Goal: Transaction & Acquisition: Purchase product/service

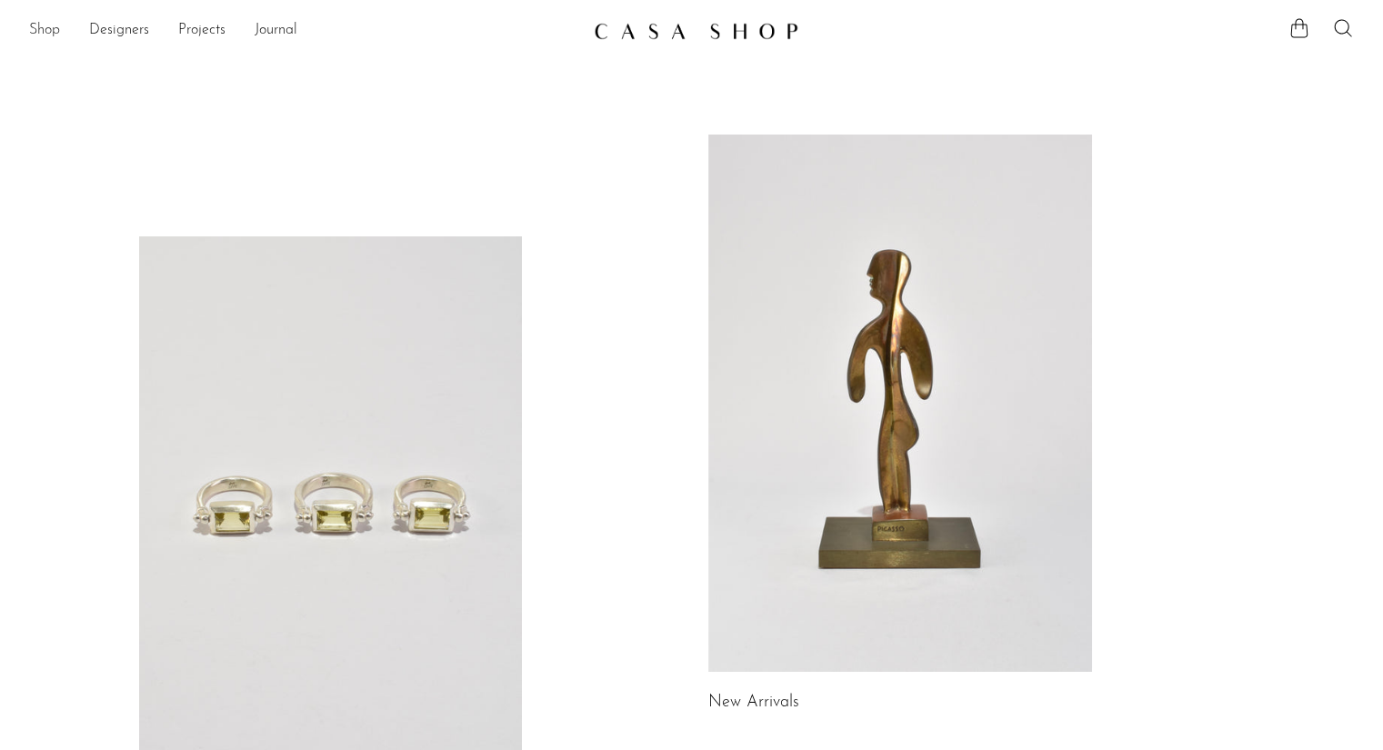
click at [42, 31] on link "Shop" at bounding box center [44, 31] width 31 height 24
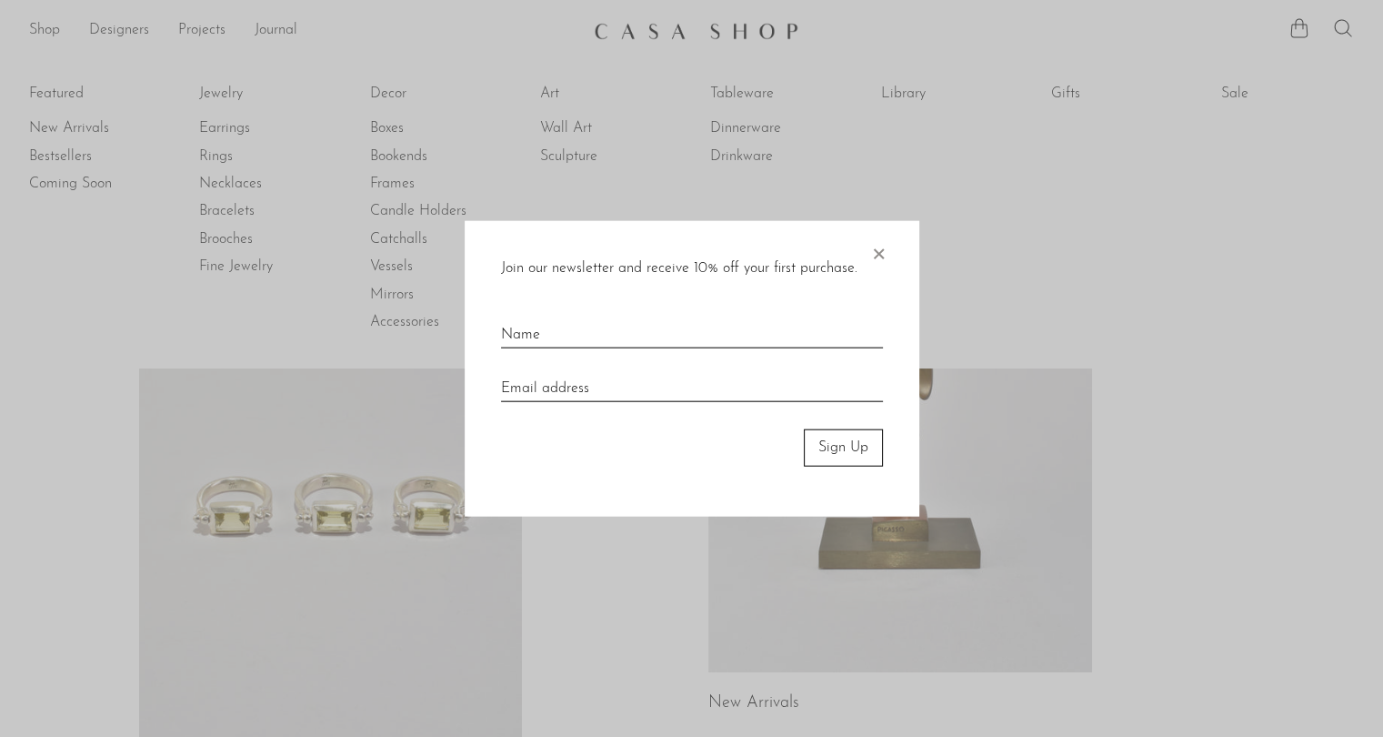
click at [880, 254] on span "×" at bounding box center [878, 250] width 18 height 58
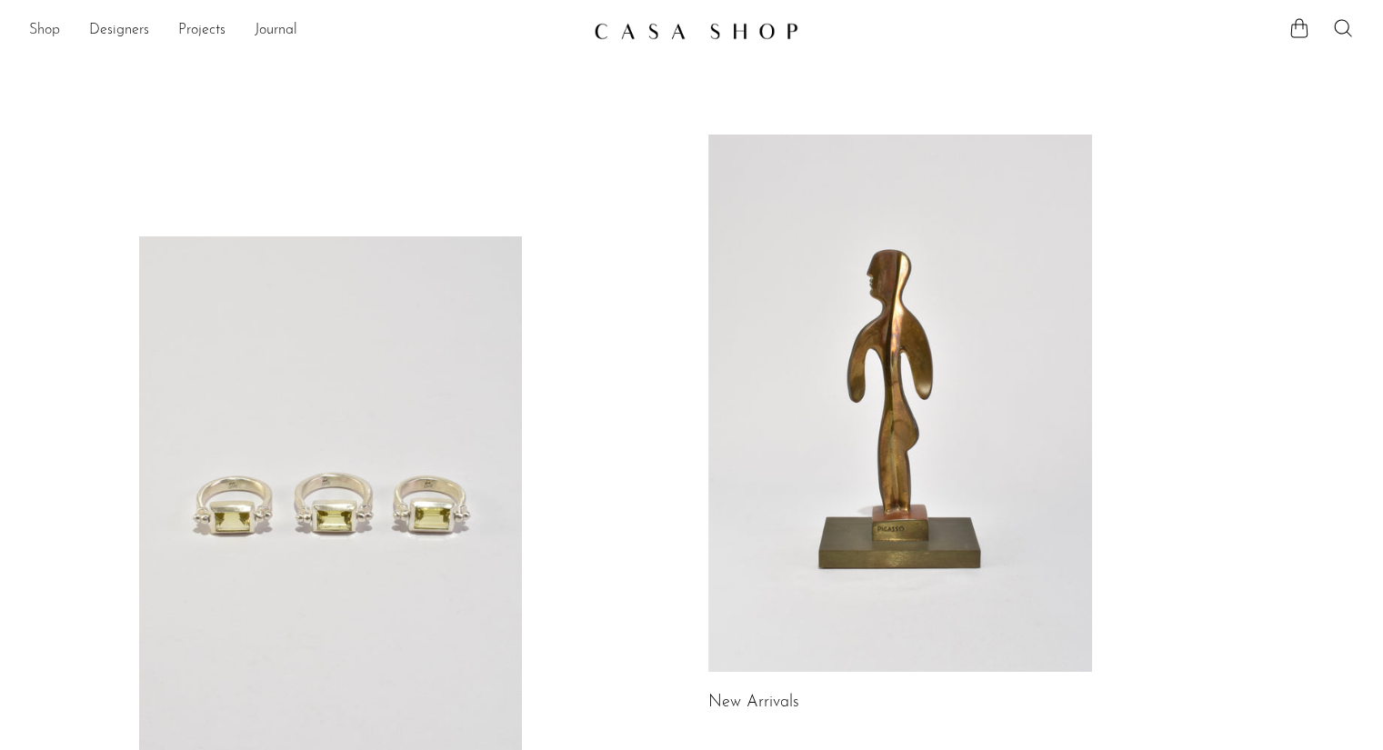
click at [42, 37] on link "Shop" at bounding box center [44, 31] width 31 height 24
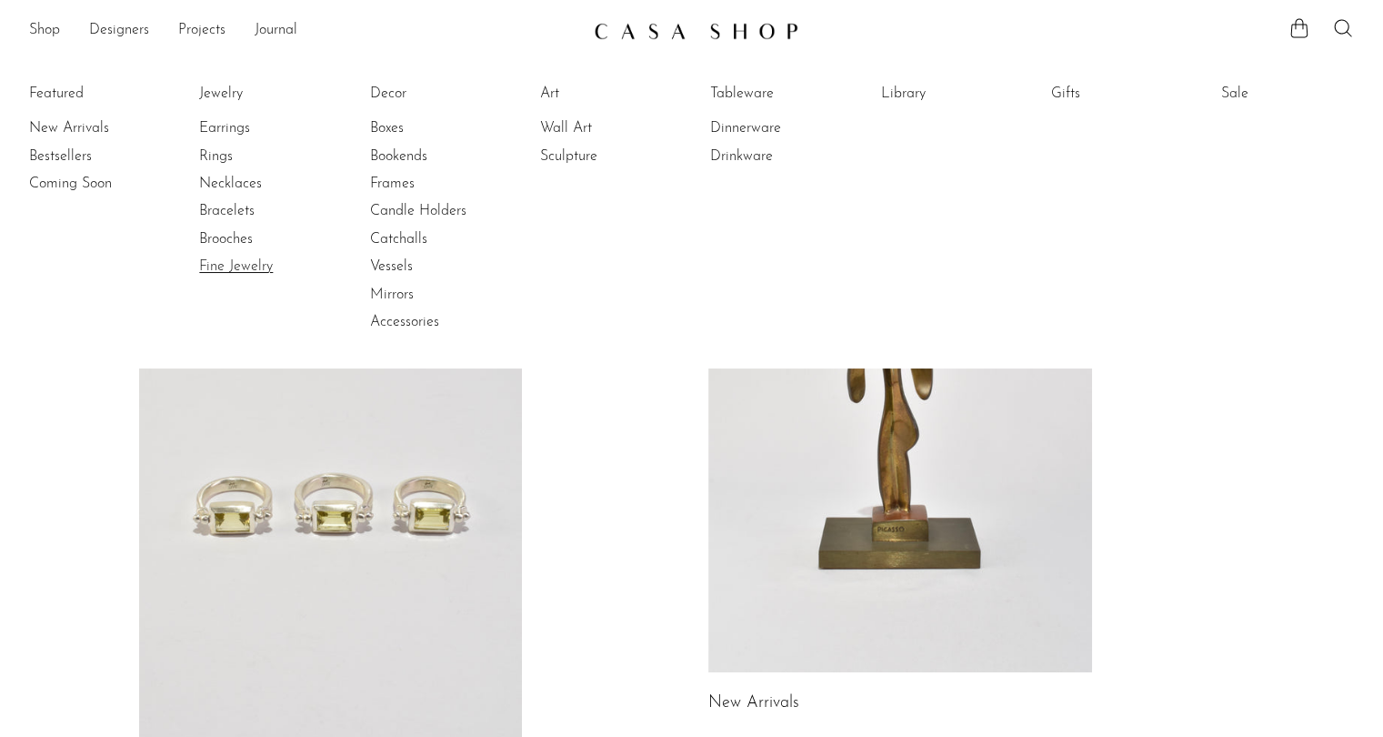
click at [246, 271] on link "Fine Jewelry" at bounding box center [267, 266] width 136 height 20
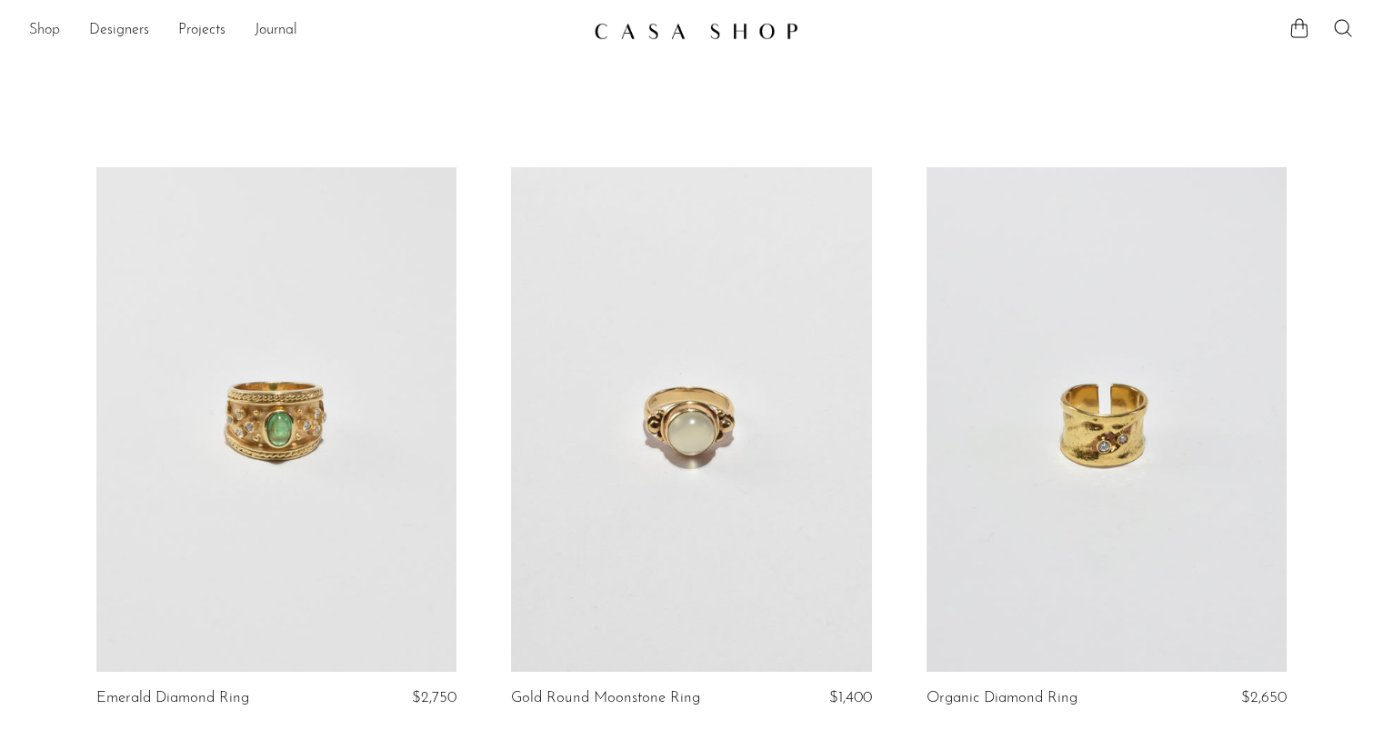
click at [38, 24] on link "Shop" at bounding box center [44, 31] width 31 height 24
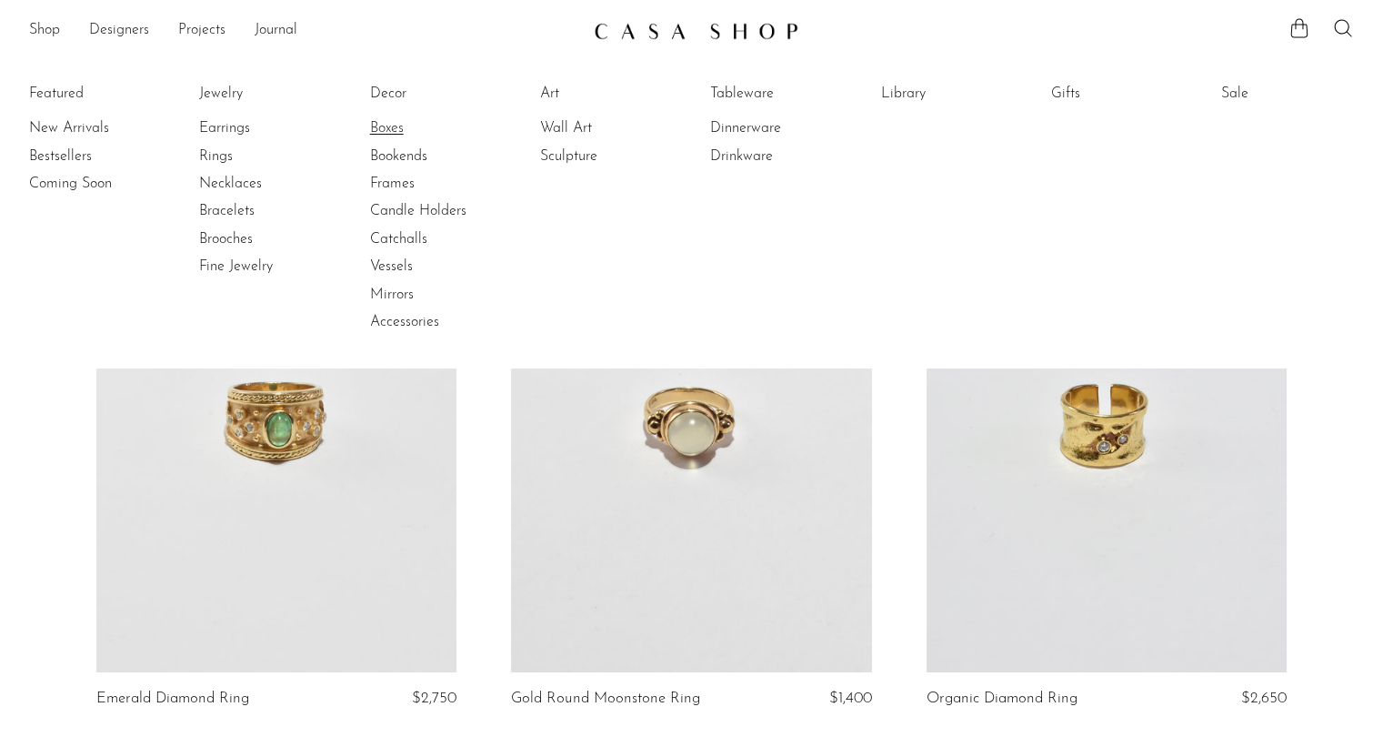
click at [401, 127] on link "Boxes" at bounding box center [438, 128] width 136 height 20
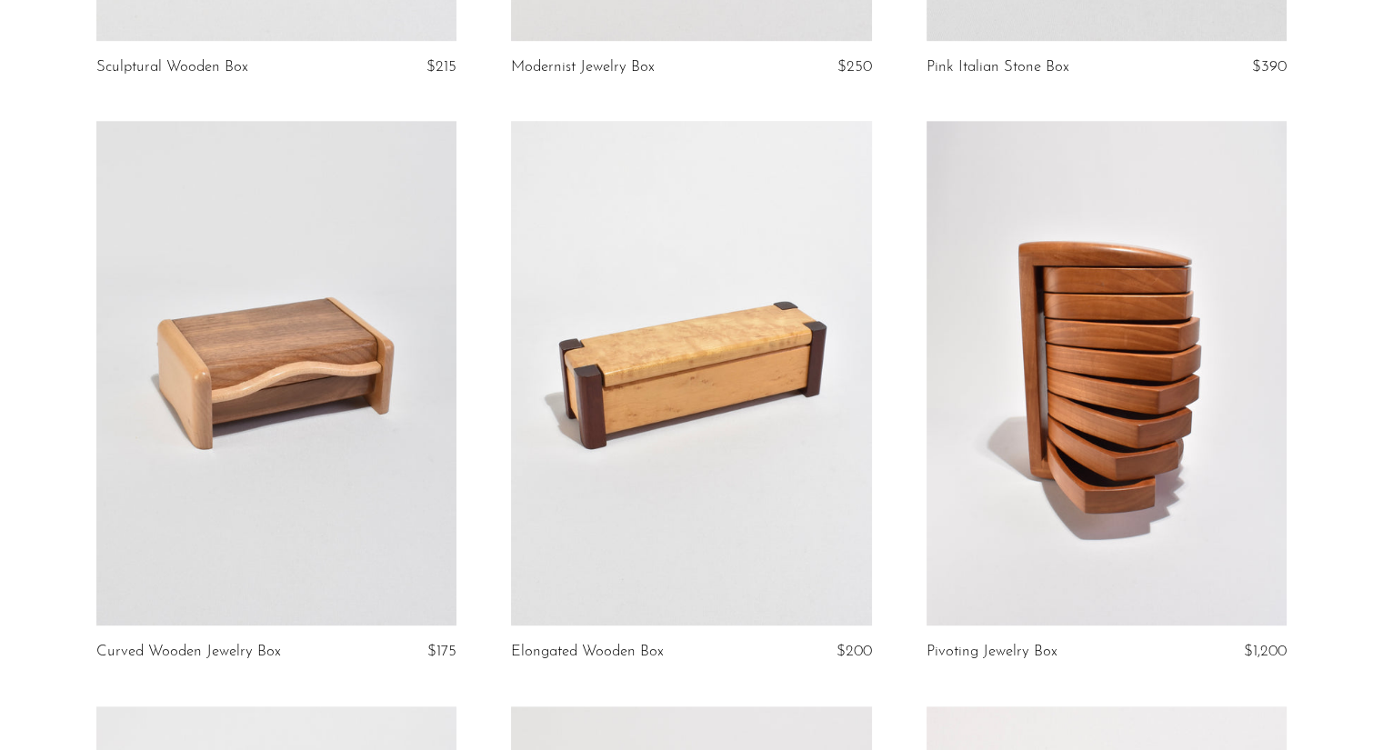
scroll to position [1801, 0]
click at [326, 518] on link at bounding box center [276, 372] width 360 height 505
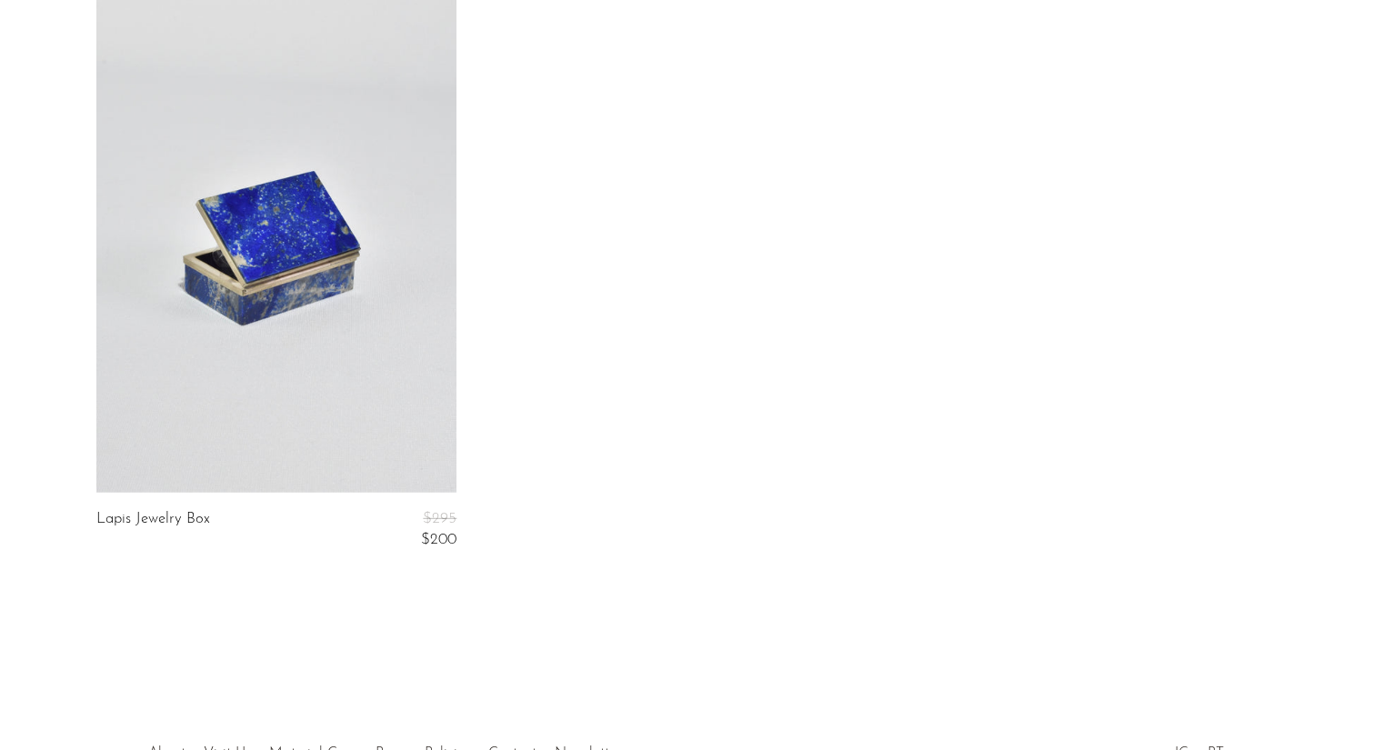
scroll to position [4941, 0]
click at [311, 476] on link at bounding box center [276, 238] width 360 height 505
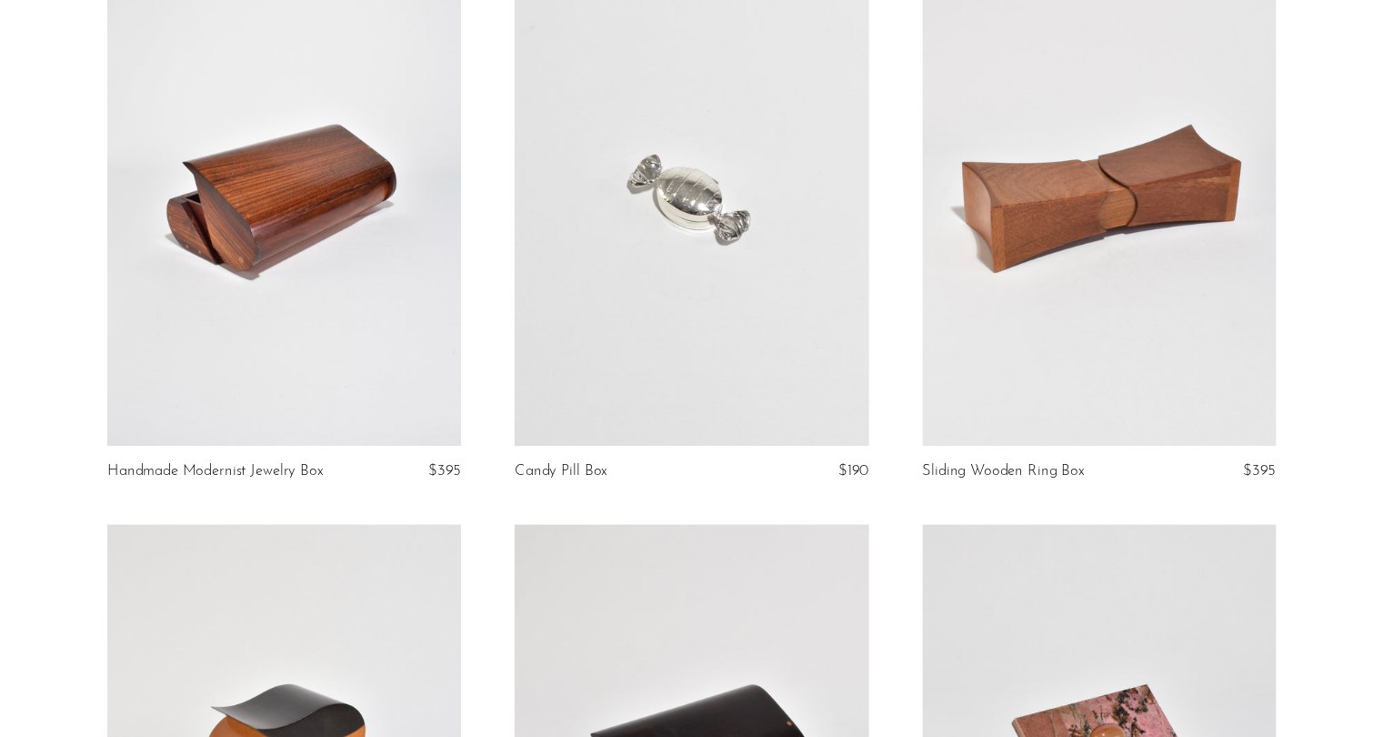
scroll to position [0, 0]
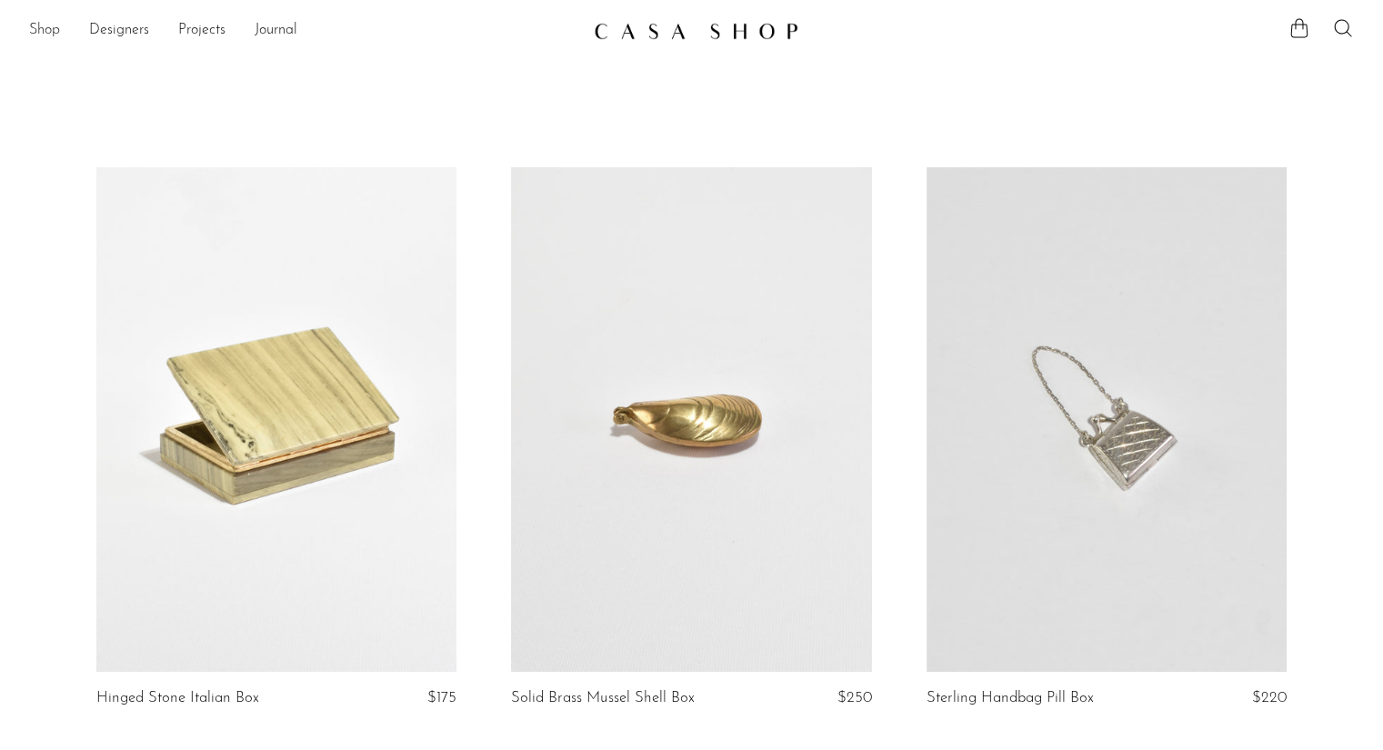
click at [45, 32] on link "Shop" at bounding box center [44, 31] width 31 height 24
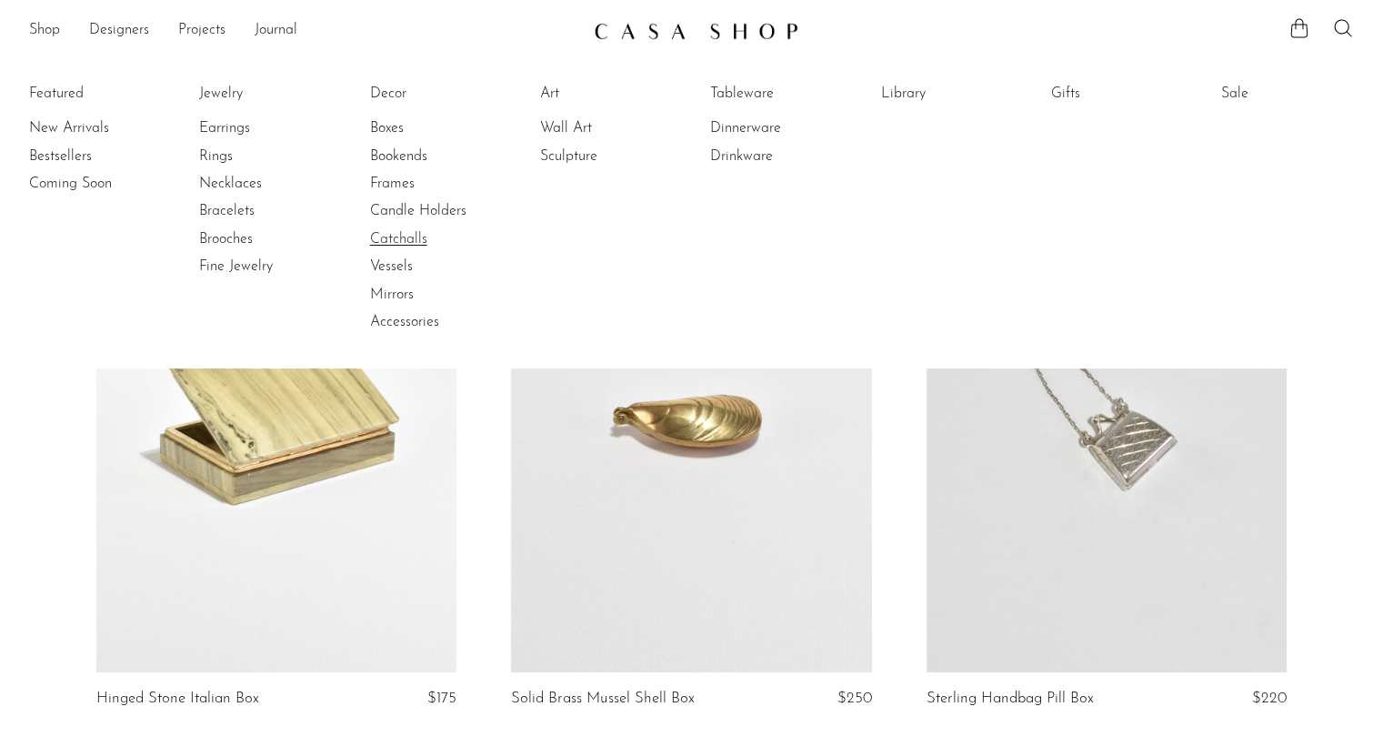
click at [402, 237] on link "Catchalls" at bounding box center [438, 239] width 136 height 20
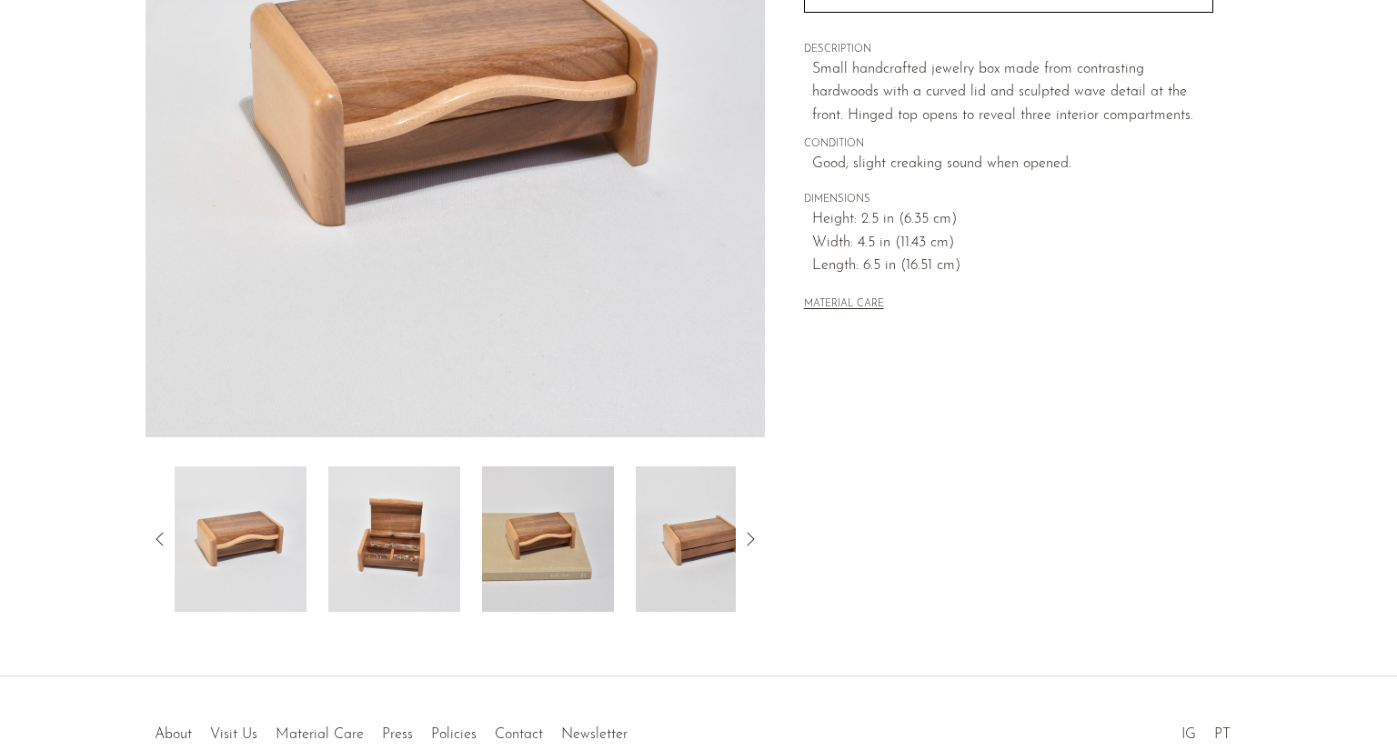
scroll to position [433, 0]
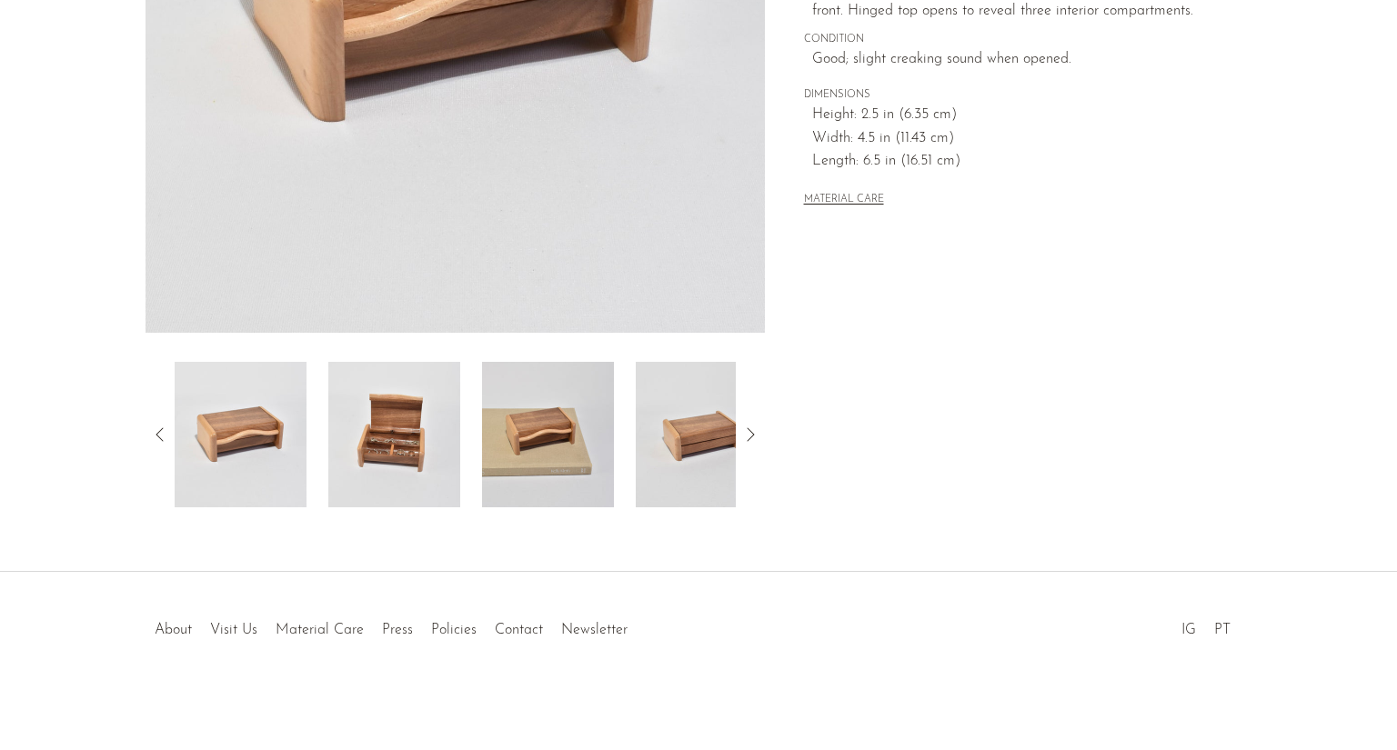
click at [381, 468] on img at bounding box center [394, 434] width 132 height 145
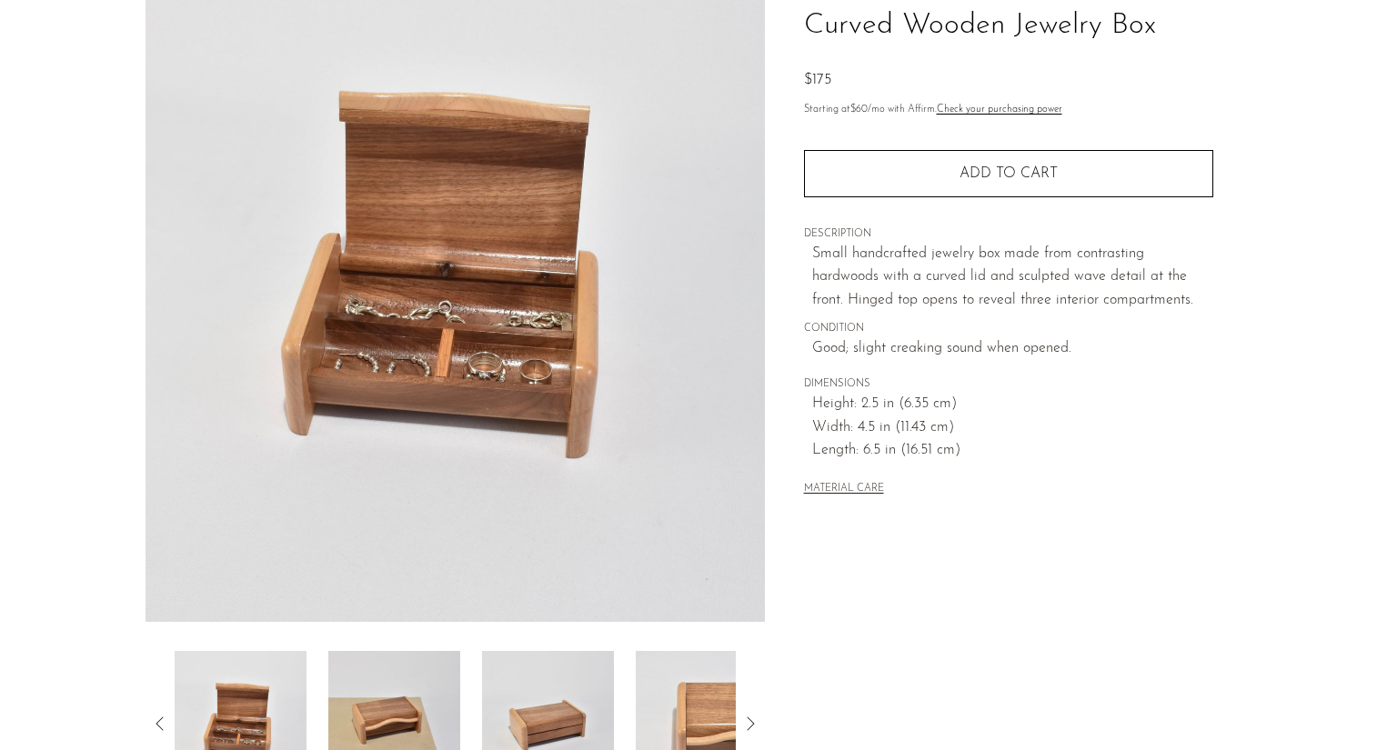
scroll to position [135, 0]
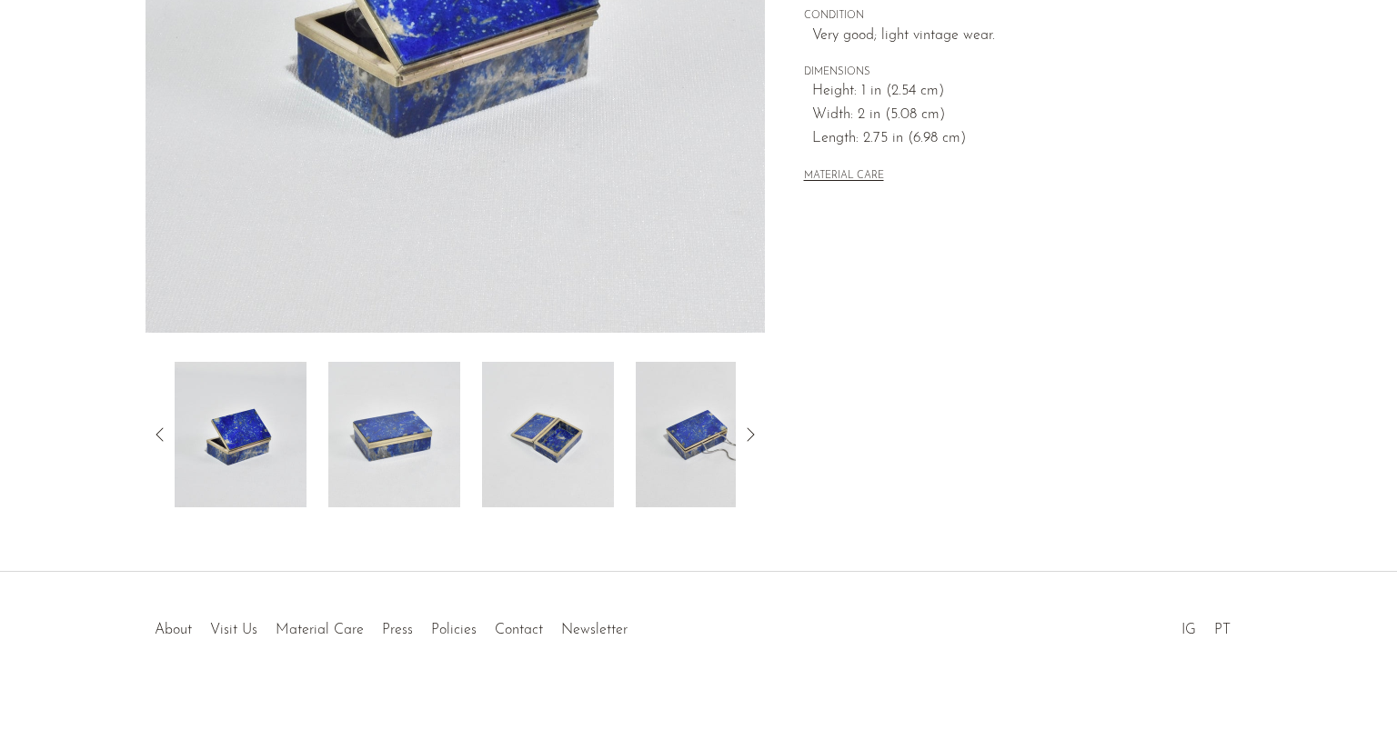
scroll to position [433, 0]
click at [557, 450] on img at bounding box center [548, 434] width 132 height 145
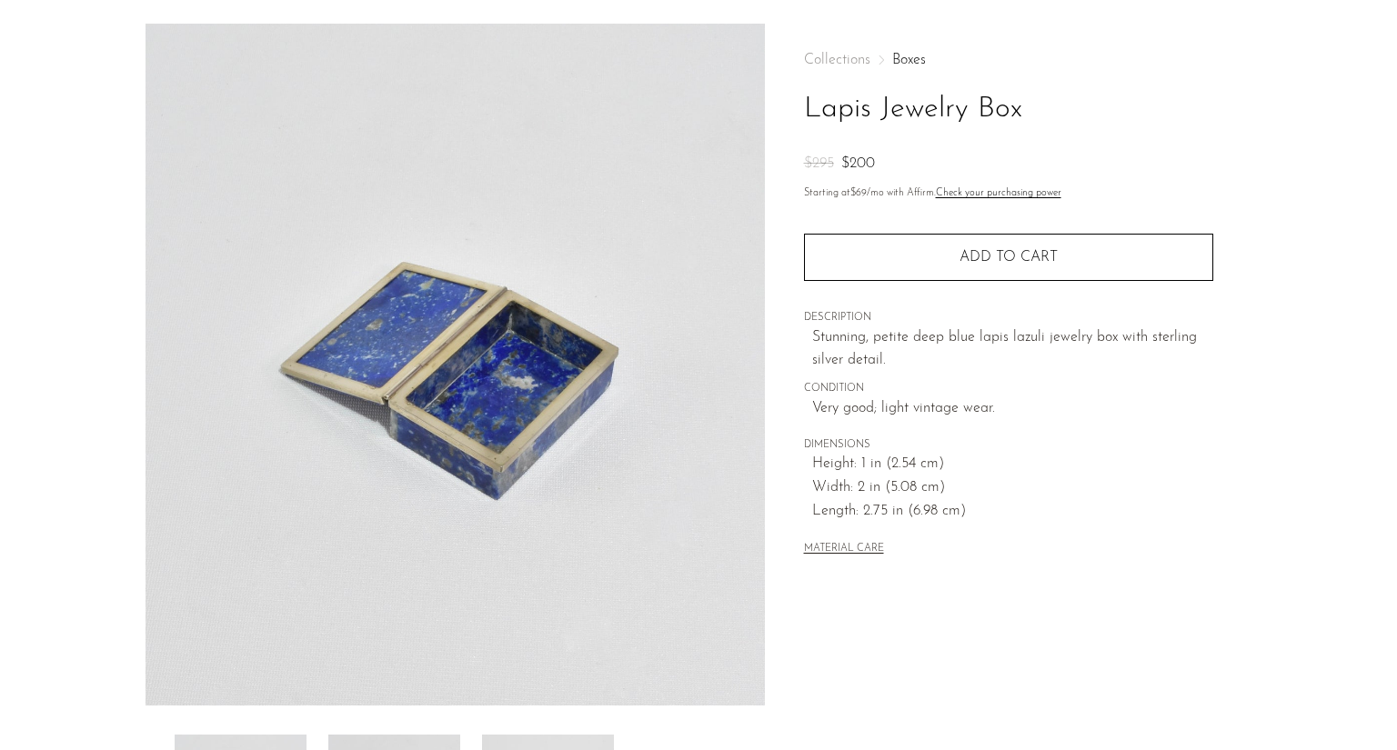
scroll to position [0, 0]
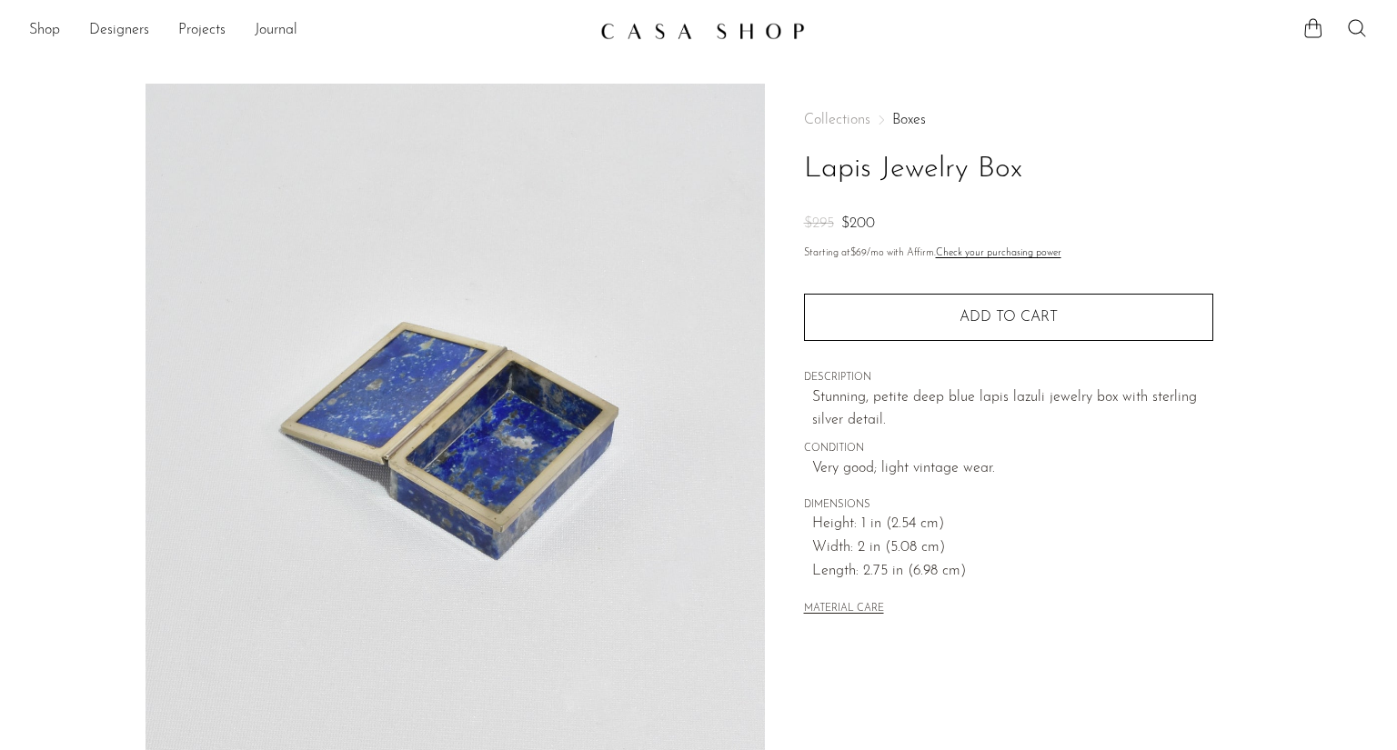
click at [832, 601] on modal-opener "MATERIAL CARE" at bounding box center [844, 607] width 80 height 15
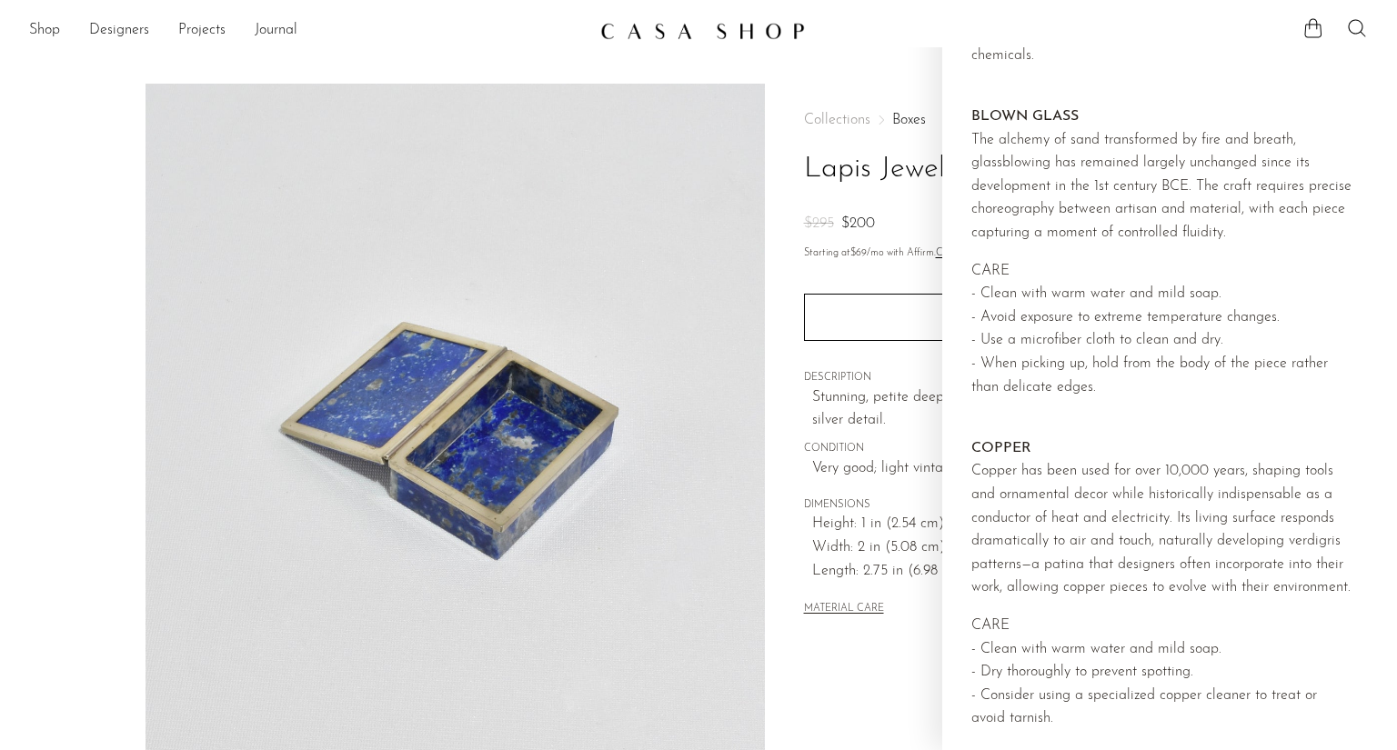
scroll to position [1809, 0]
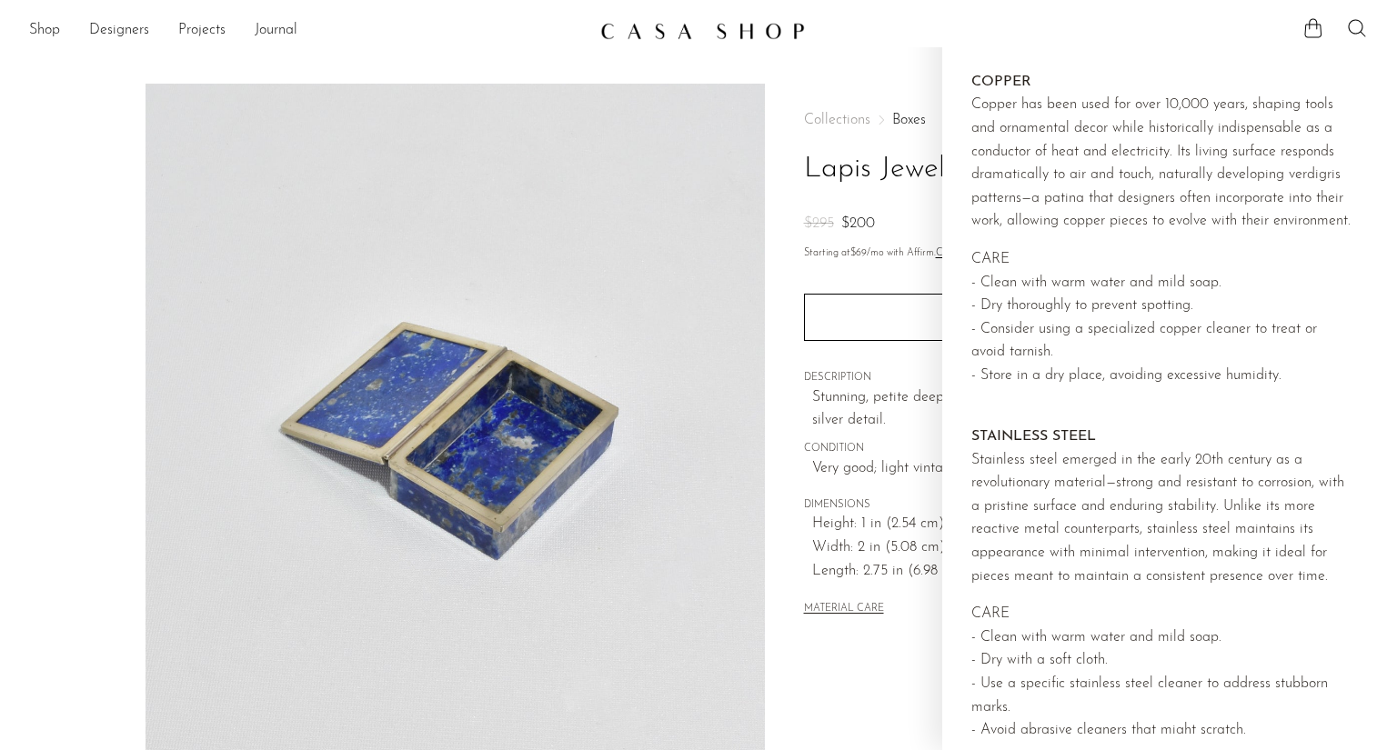
click at [917, 611] on div "MATERIAL CARE" at bounding box center [1008, 601] width 409 height 37
click at [892, 205] on div "Collections Boxes Lapis Jewelry Box $295 $200" at bounding box center [1008, 175] width 409 height 124
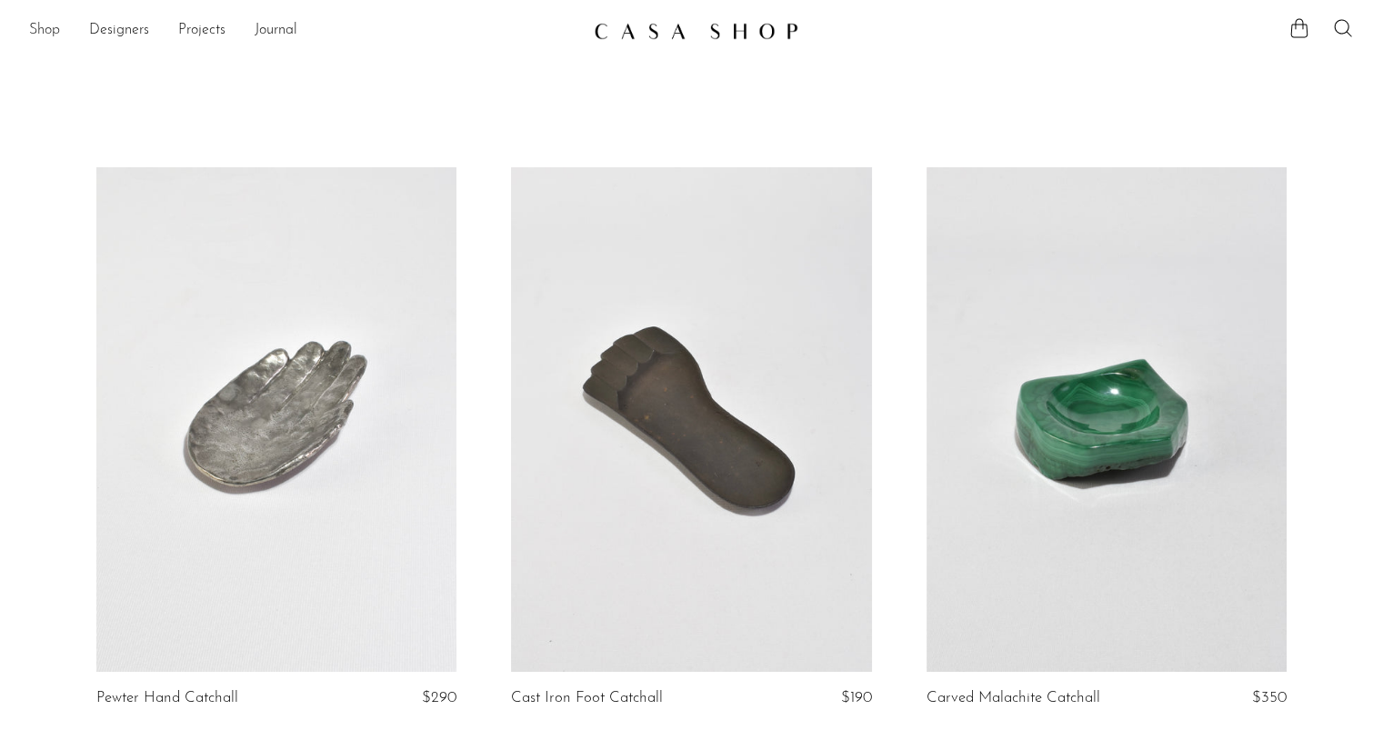
click at [33, 26] on link "Shop" at bounding box center [44, 31] width 31 height 24
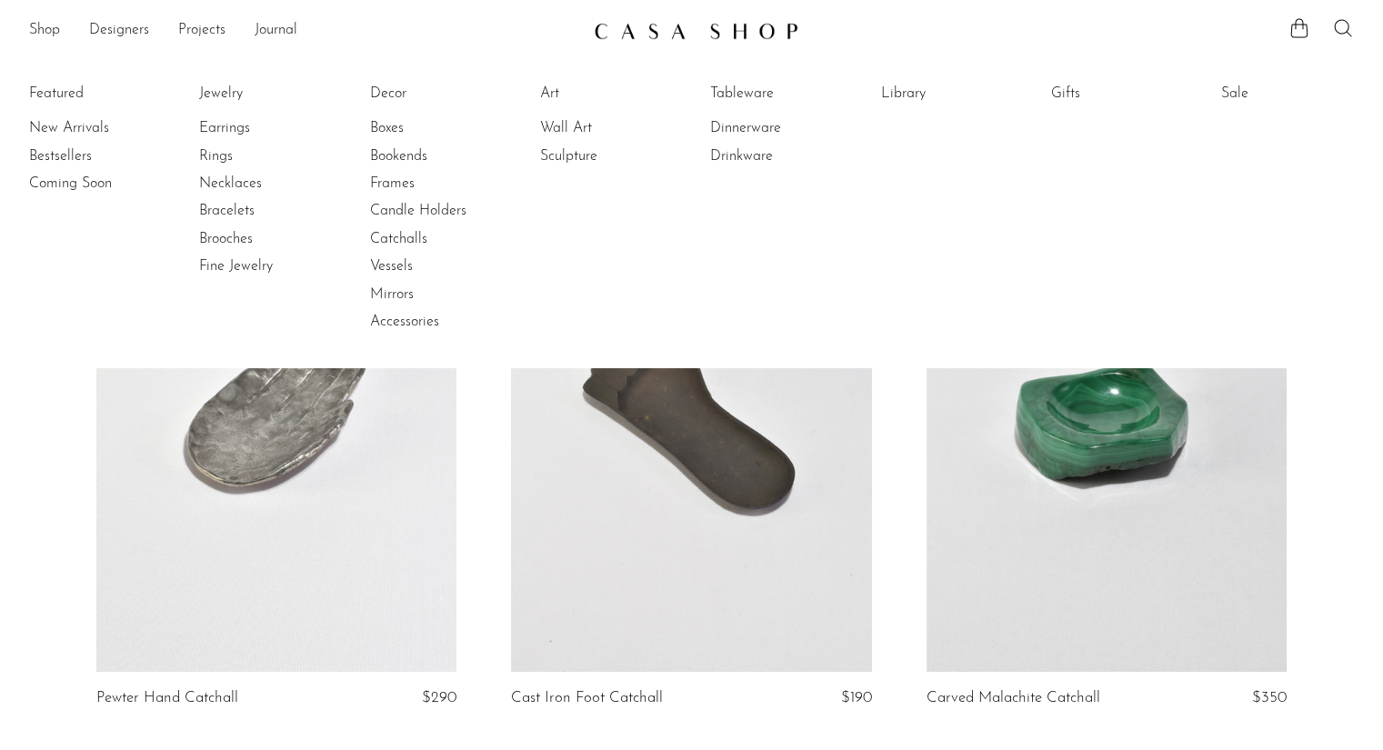
click at [1351, 29] on icon at bounding box center [1343, 28] width 22 height 22
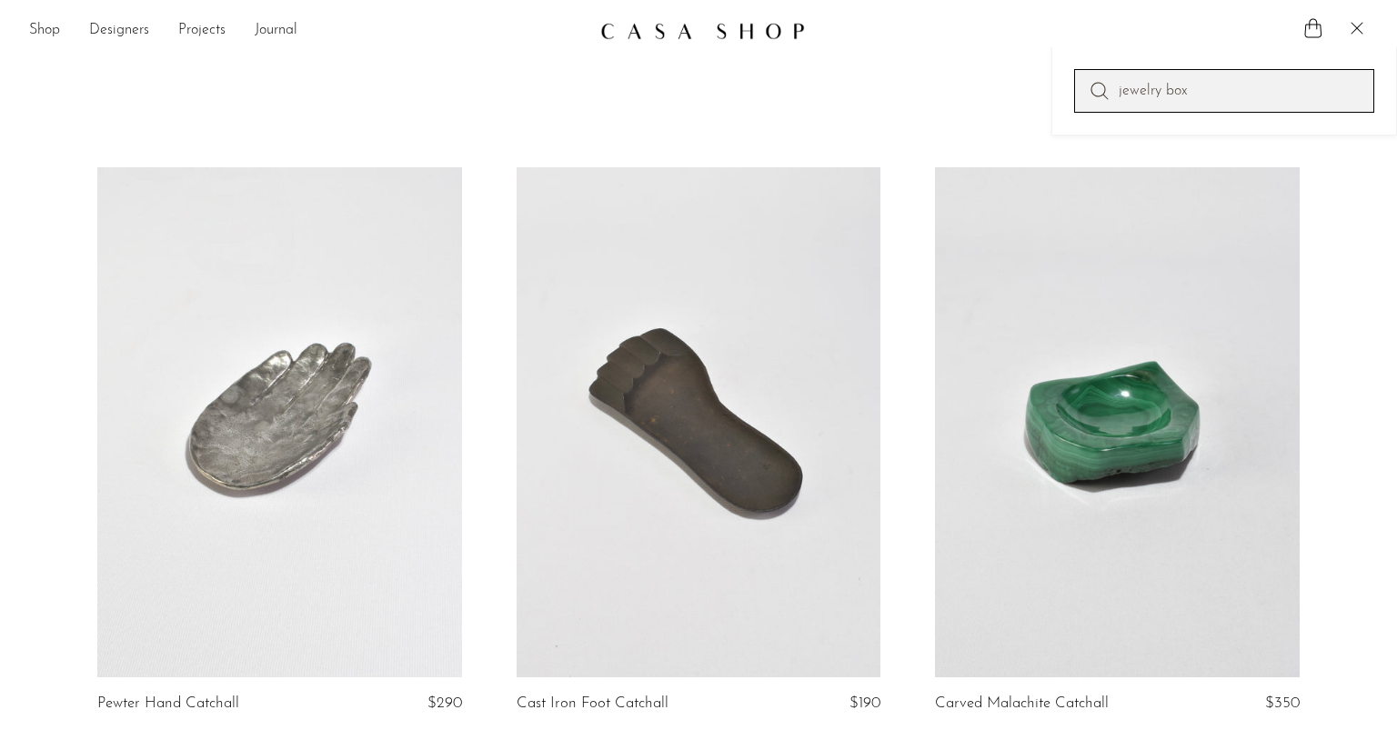
type input "jewelry box"
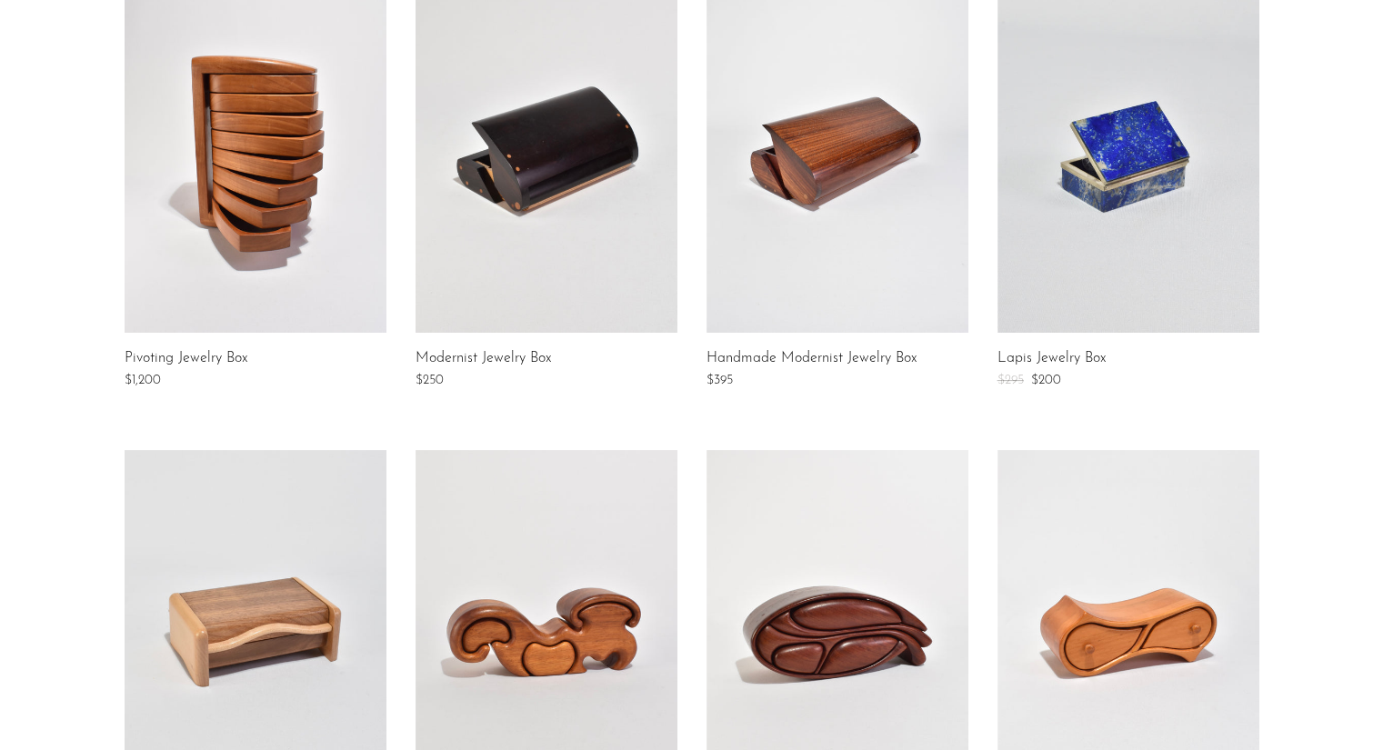
scroll to position [402, 0]
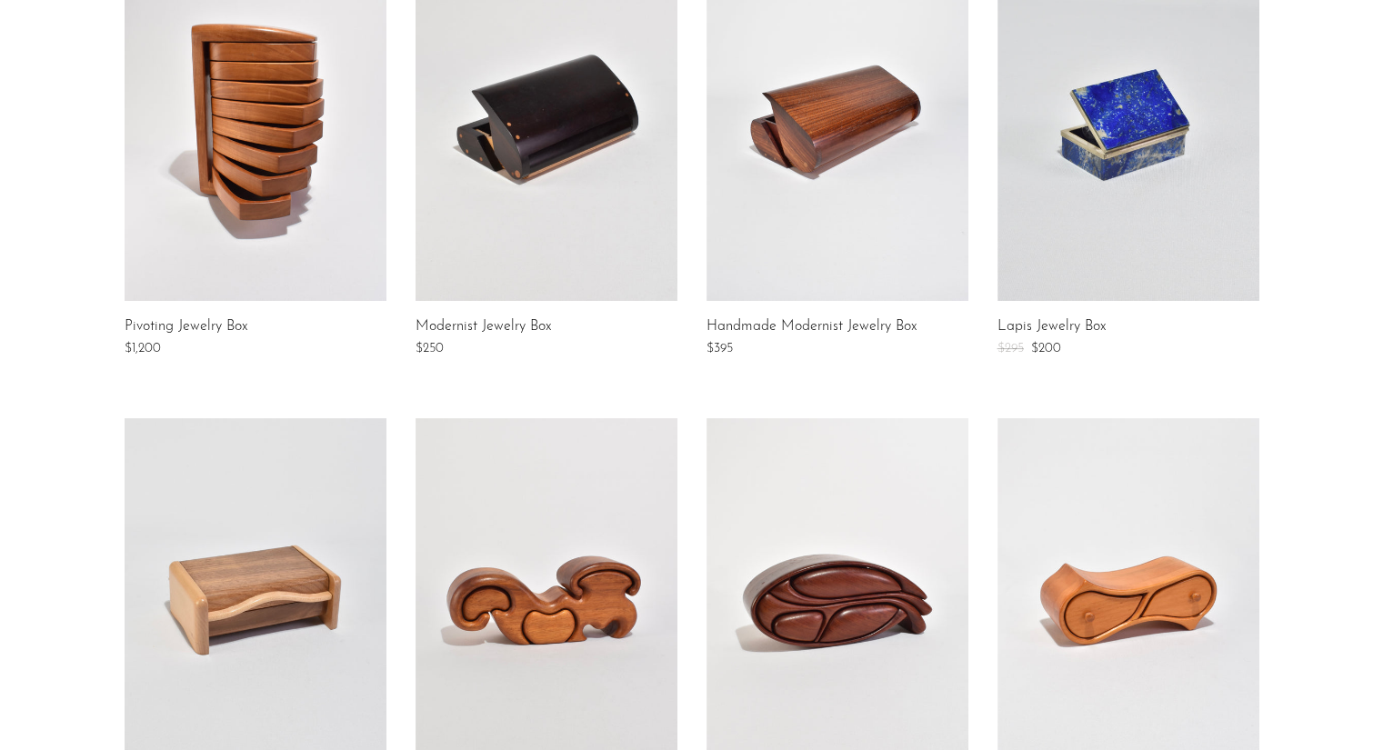
click at [212, 233] on link at bounding box center [256, 119] width 262 height 364
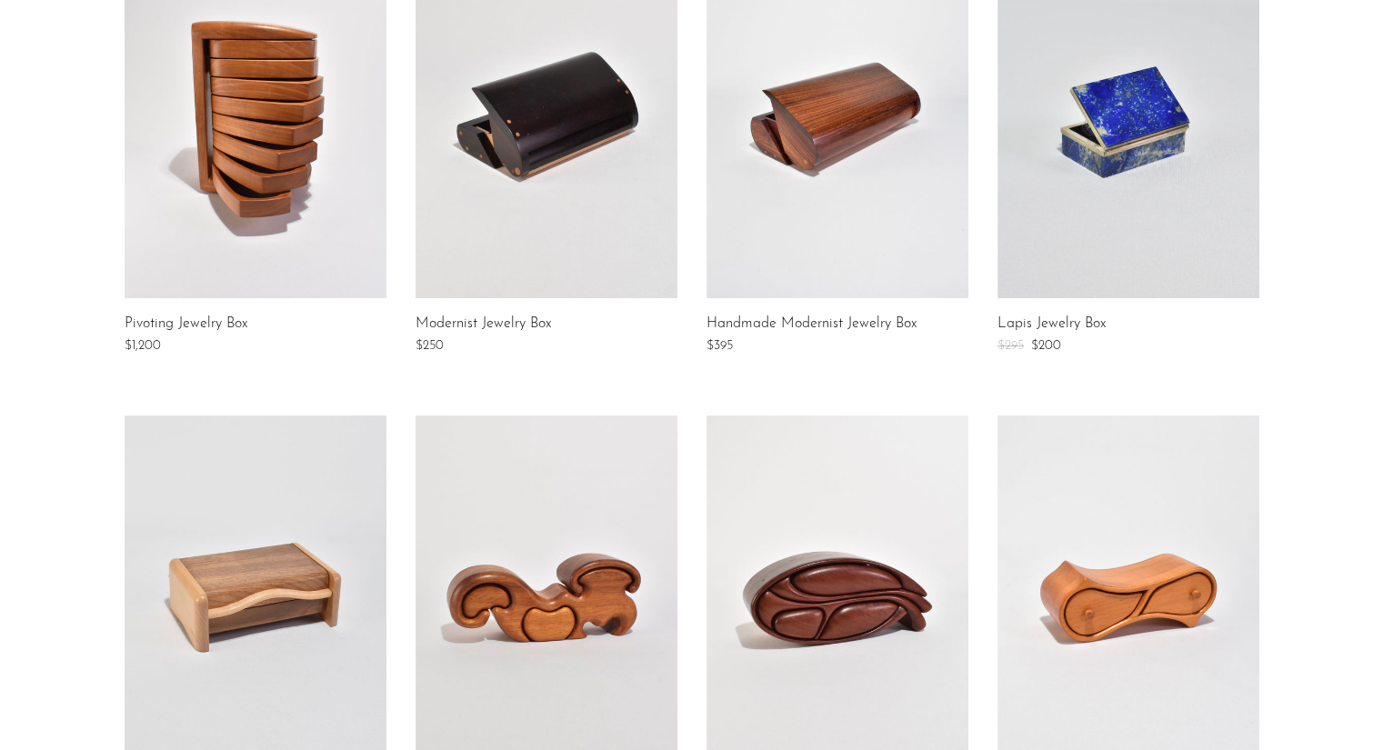
click at [564, 237] on link at bounding box center [547, 117] width 262 height 364
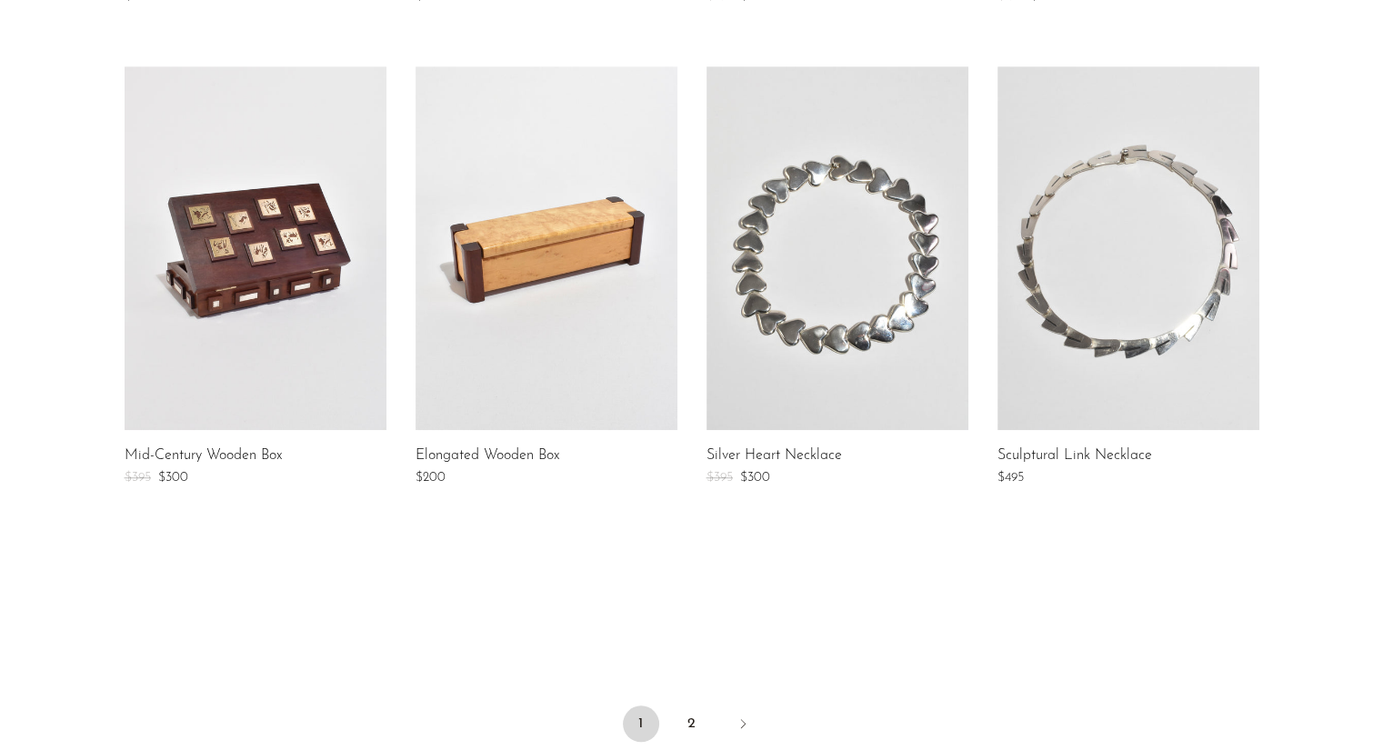
scroll to position [1274, 0]
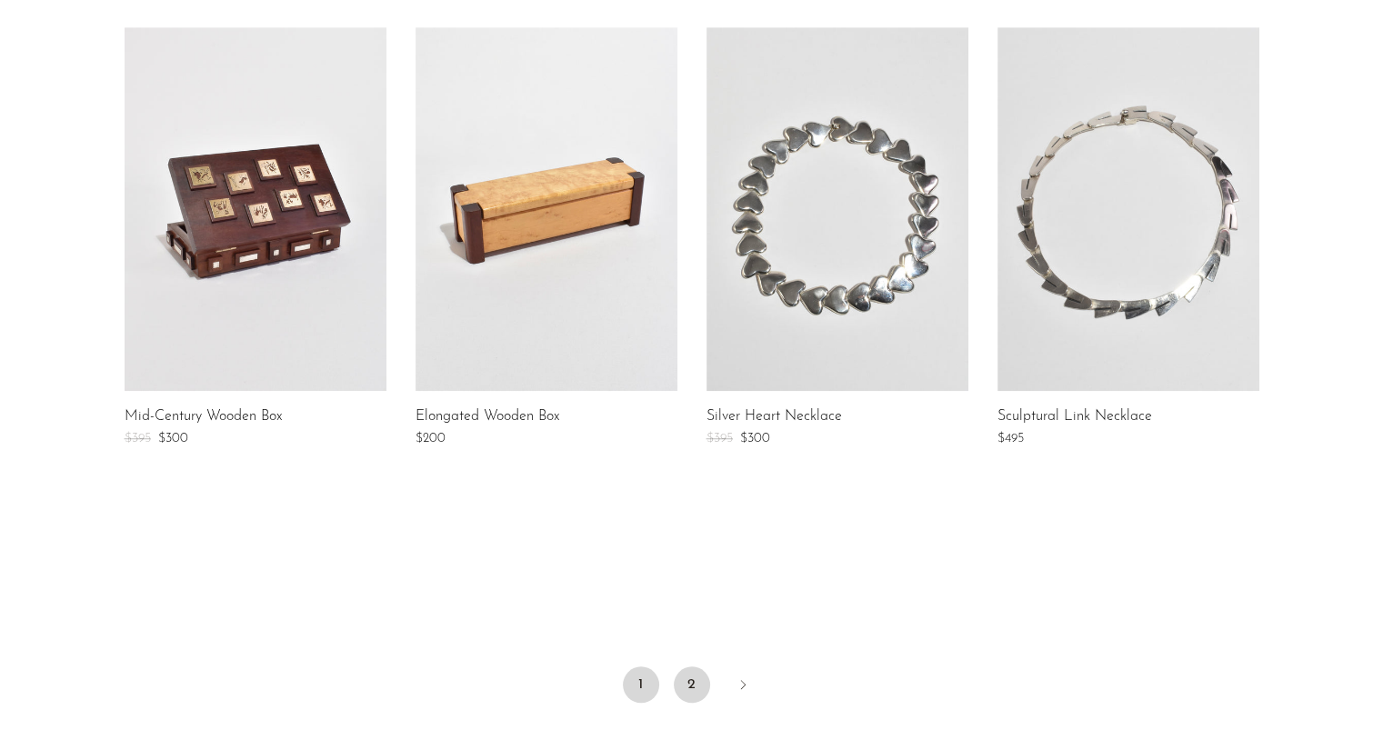
click at [695, 697] on link "2" at bounding box center [692, 684] width 36 height 36
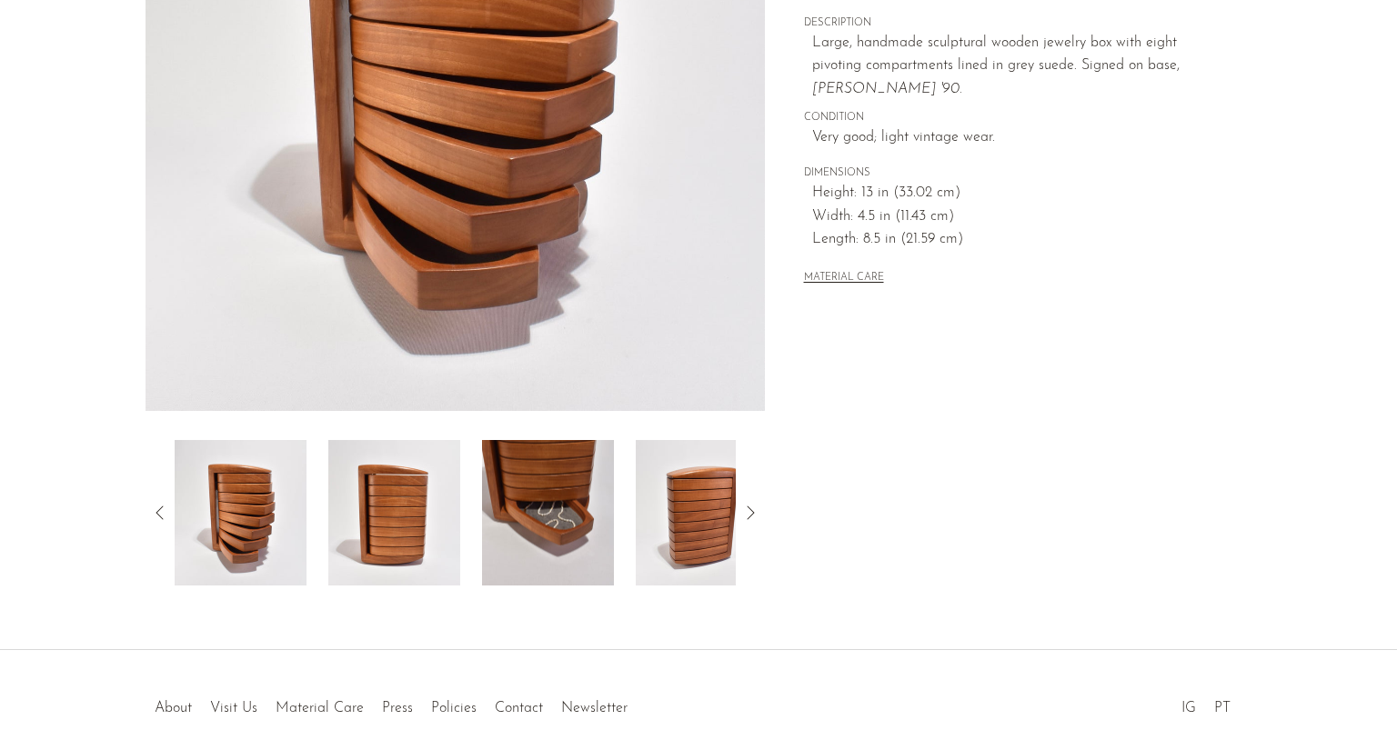
scroll to position [359, 0]
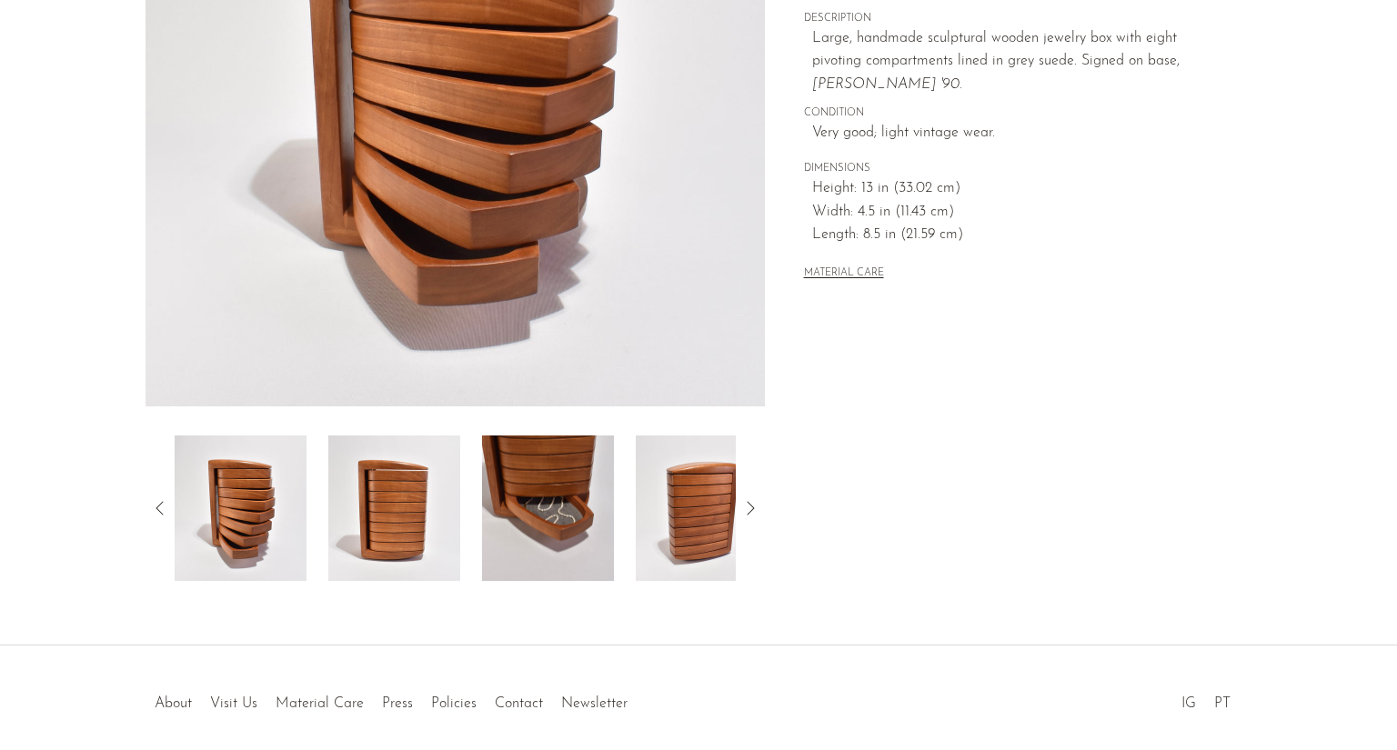
click at [531, 488] on img at bounding box center [548, 508] width 132 height 145
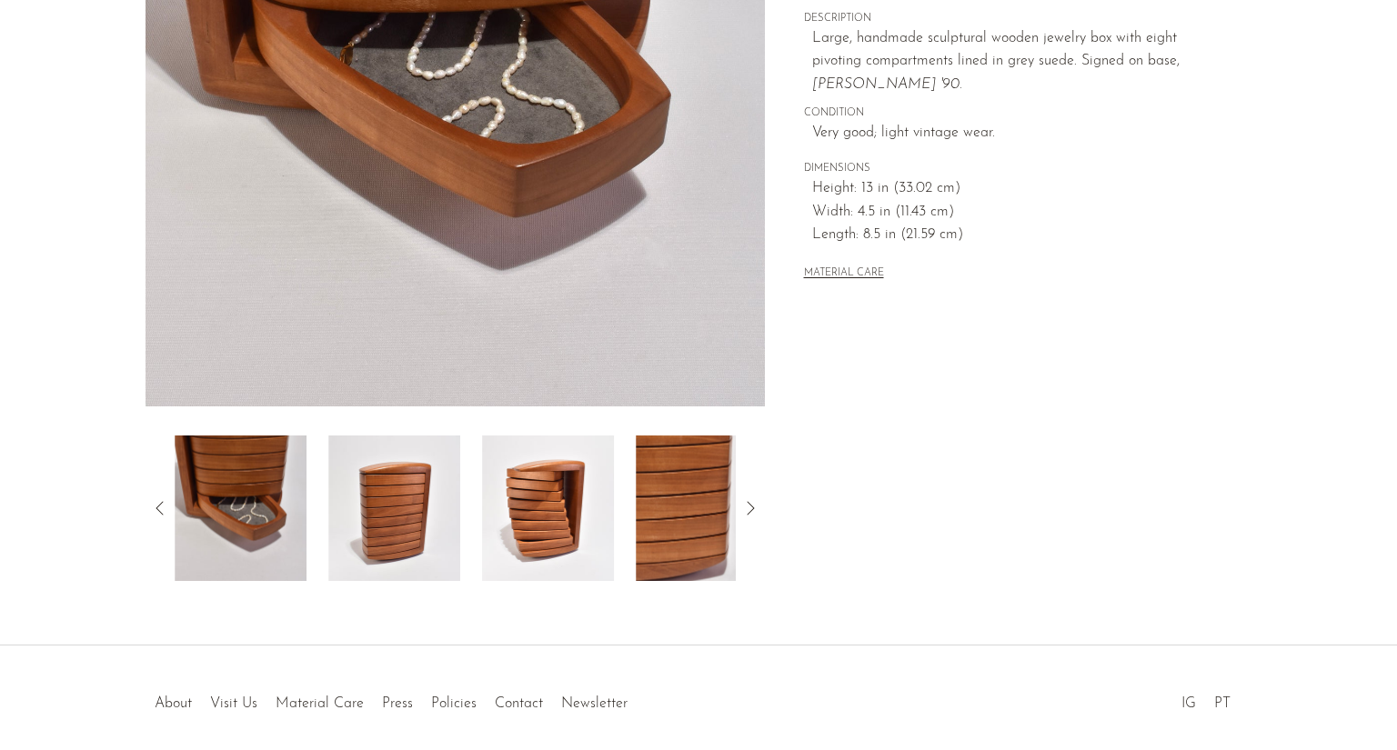
scroll to position [0, 0]
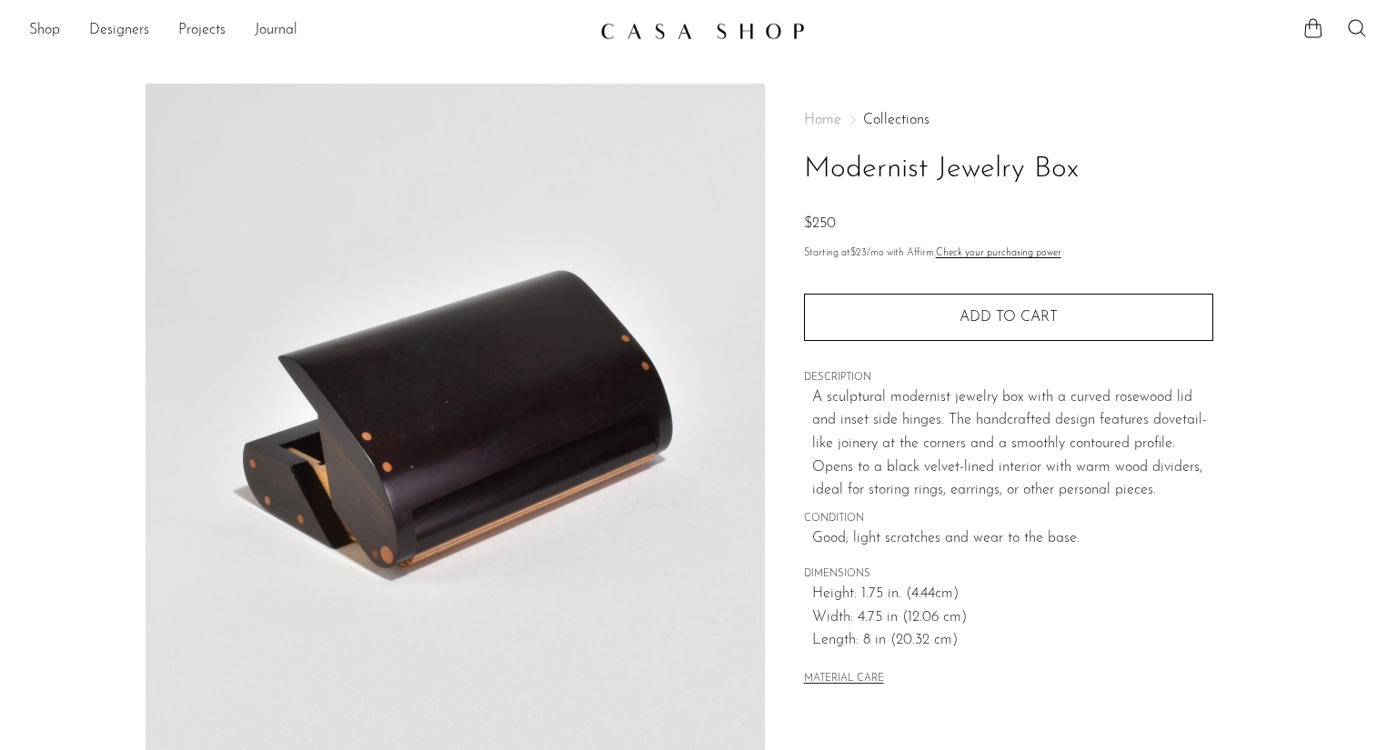
scroll to position [433, 0]
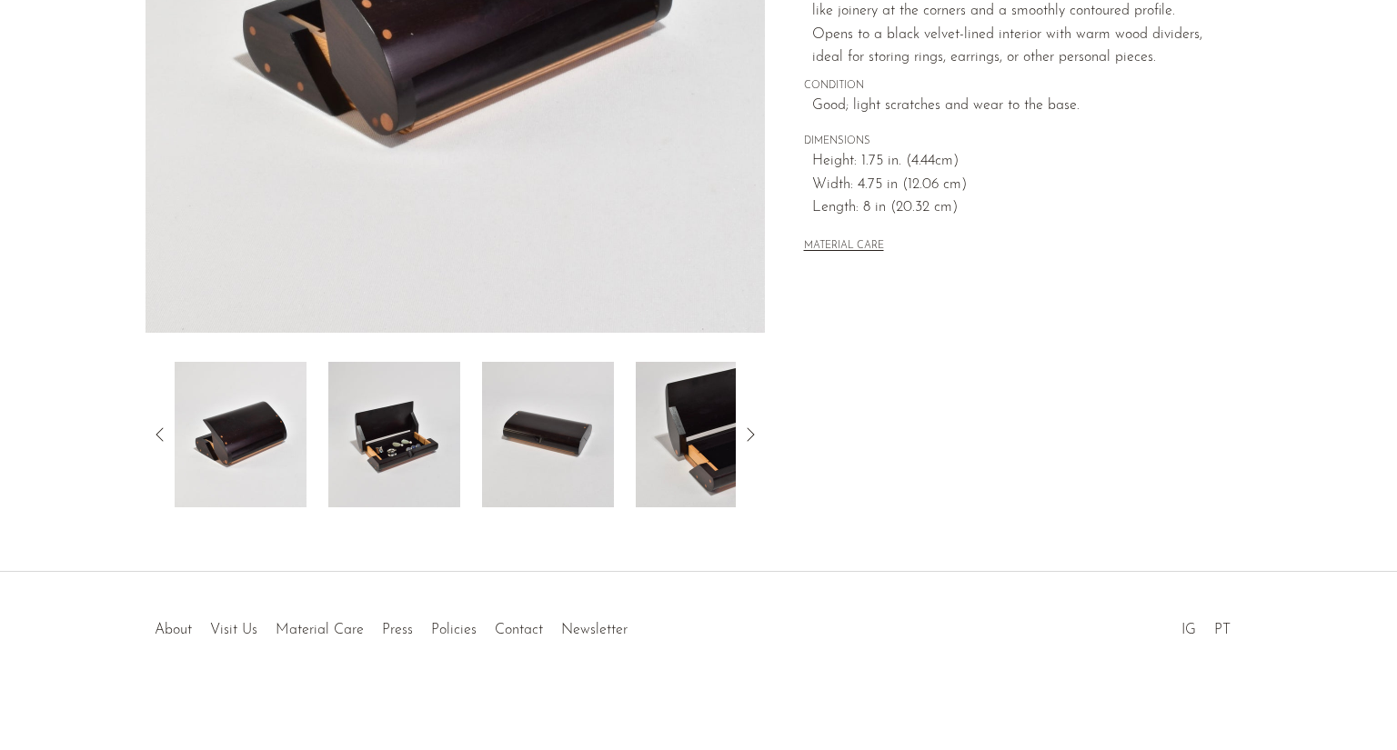
click at [385, 459] on img at bounding box center [394, 434] width 132 height 145
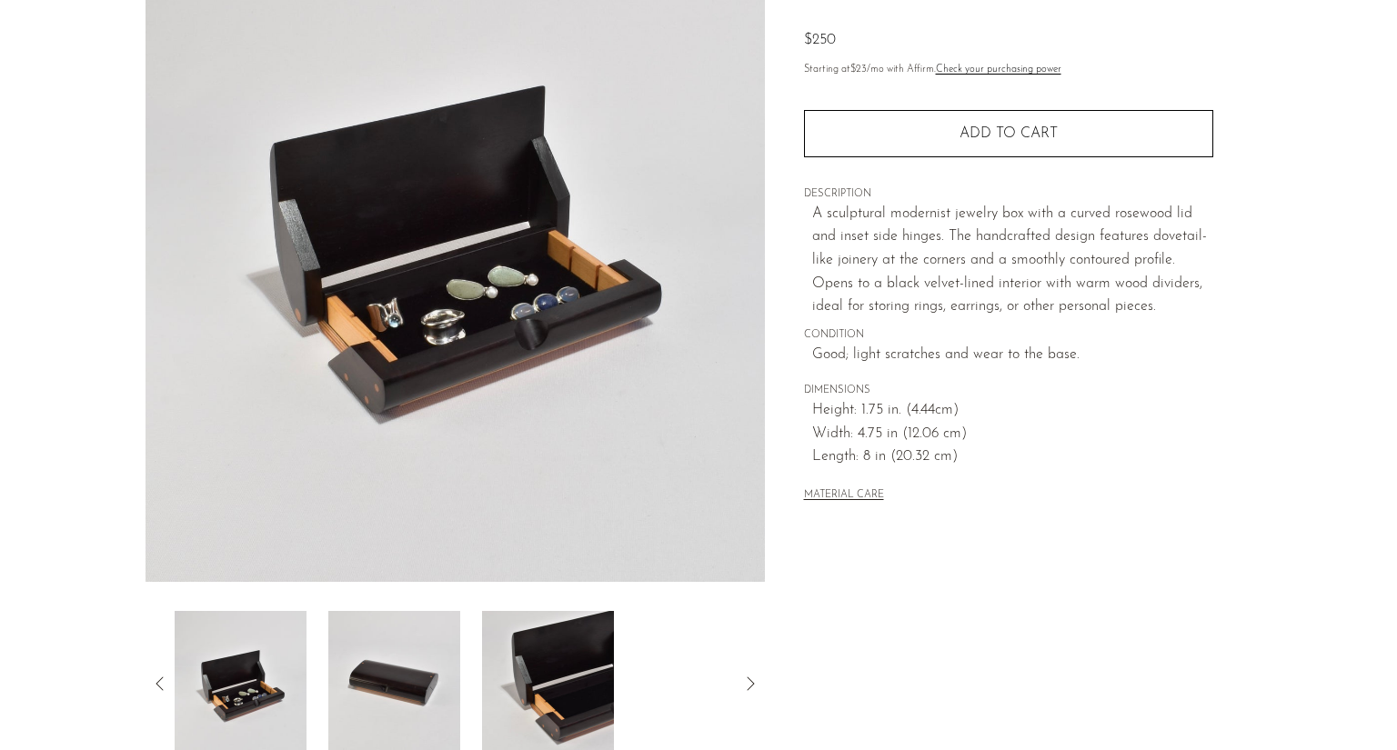
scroll to position [96, 0]
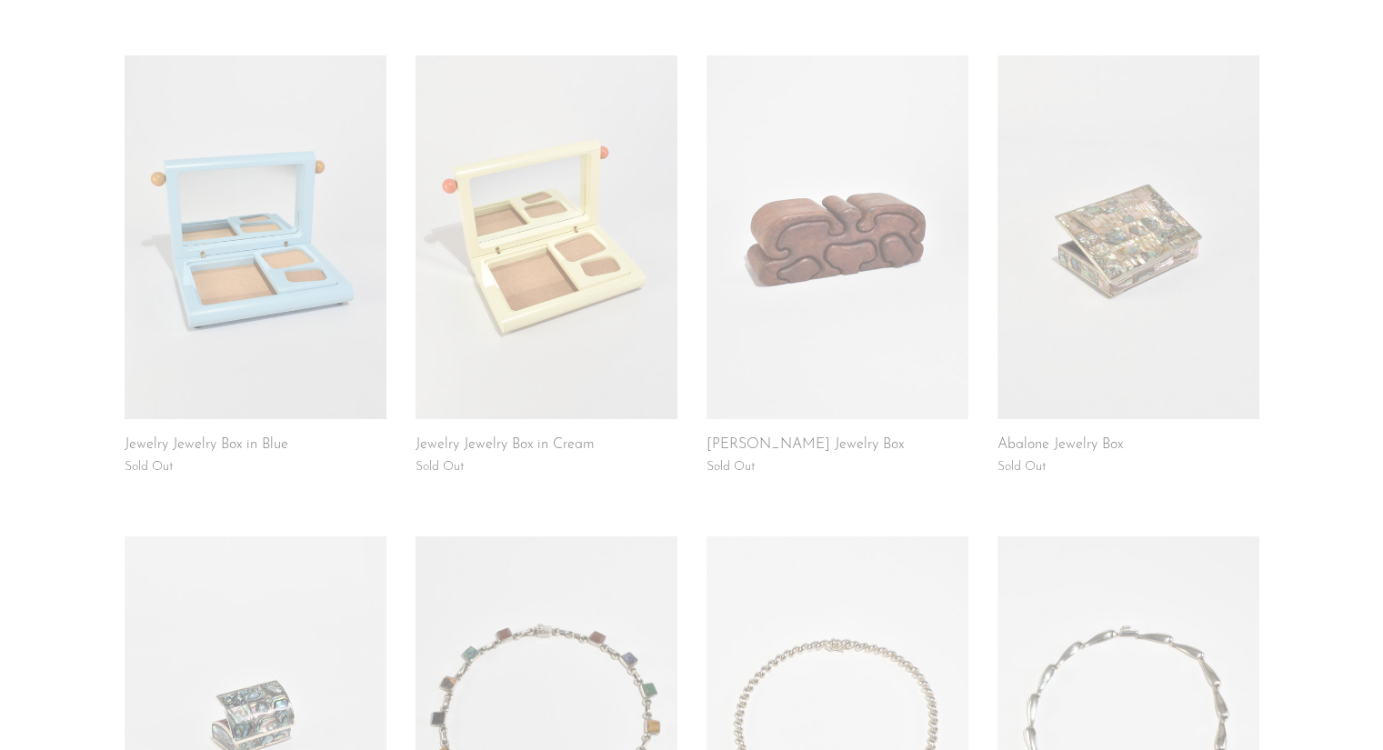
scroll to position [285, 0]
click at [351, 363] on link at bounding box center [256, 237] width 262 height 364
